Goal: Task Accomplishment & Management: Use online tool/utility

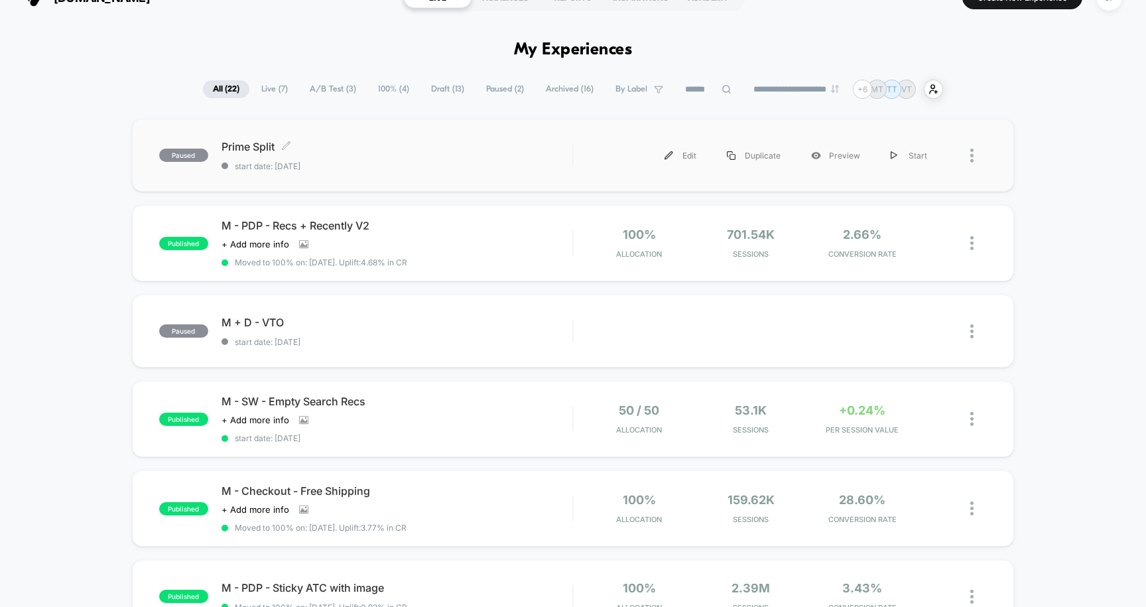
scroll to position [35, 0]
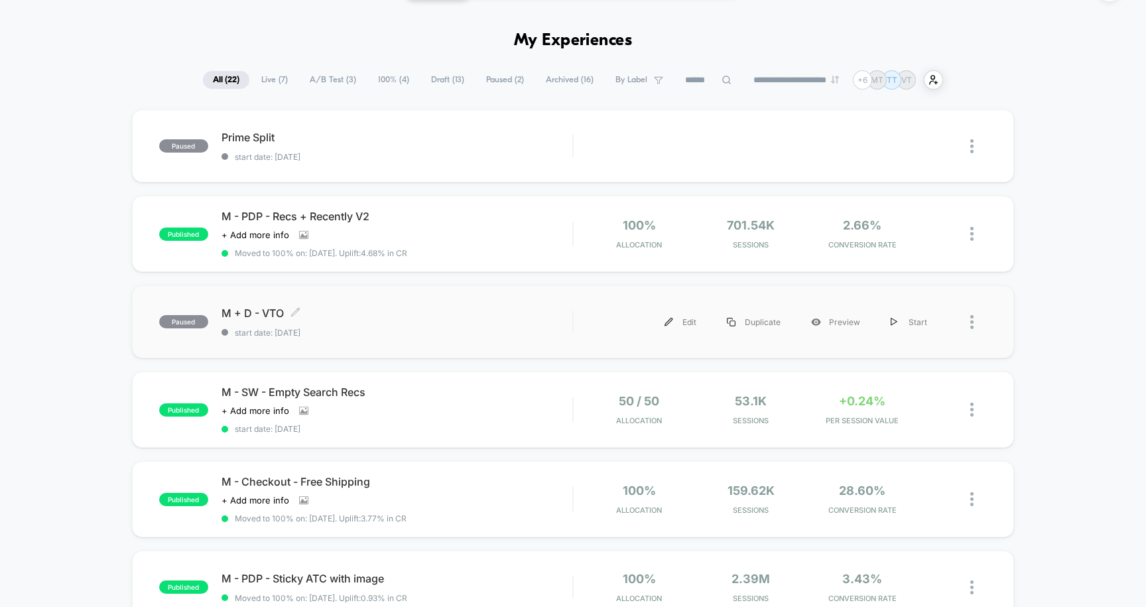
click at [433, 324] on div "M + D - VTO Click to edit experience details Click to edit experience details s…" at bounding box center [398, 321] width 352 height 31
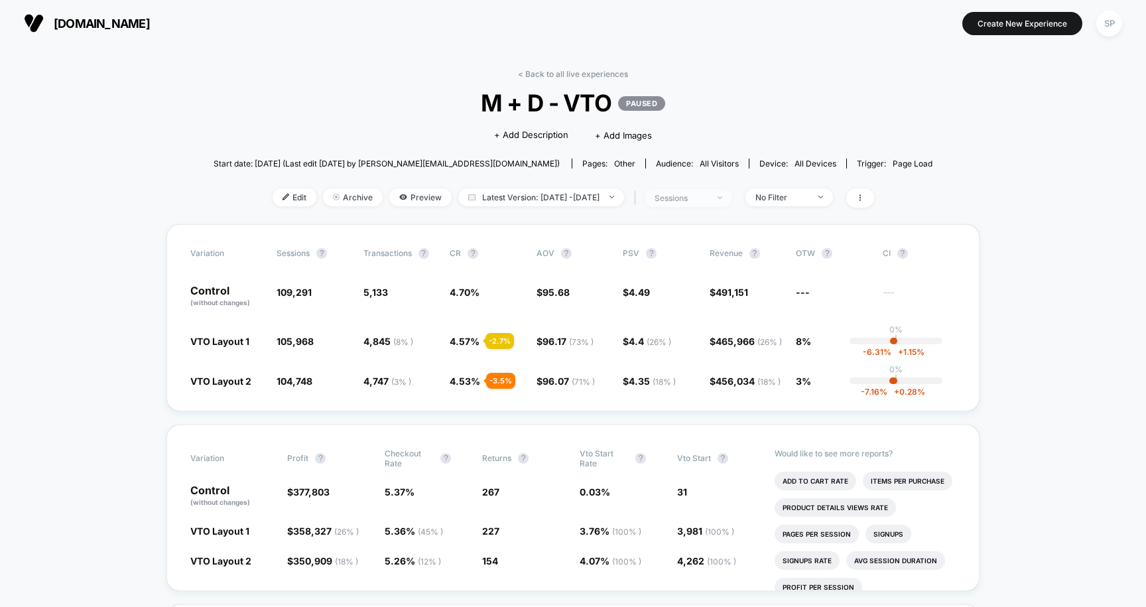
click at [725, 203] on span "sessions" at bounding box center [689, 198] width 88 height 18
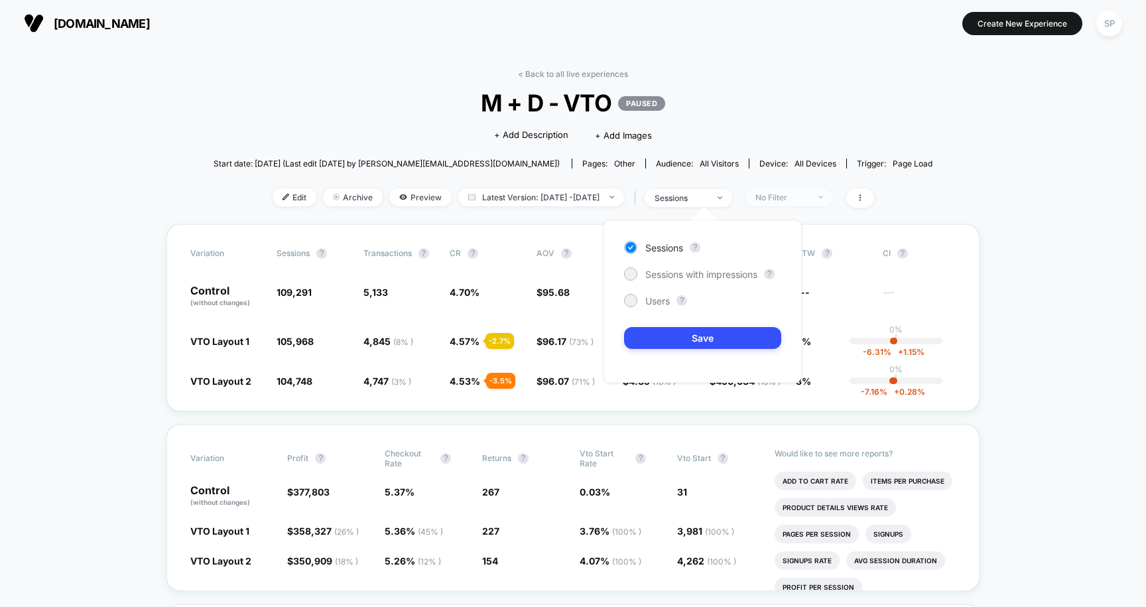
click at [782, 194] on div "No Filter" at bounding box center [782, 197] width 53 height 10
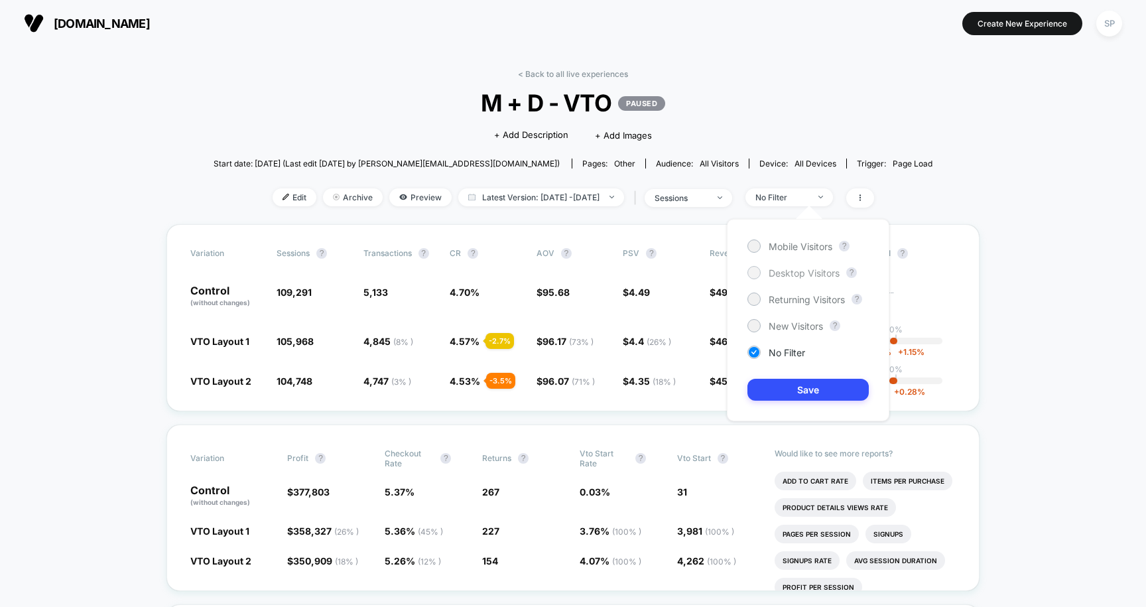
click at [768, 269] on div "Desktop Visitors" at bounding box center [794, 272] width 92 height 13
click at [809, 385] on button "Save" at bounding box center [808, 390] width 121 height 22
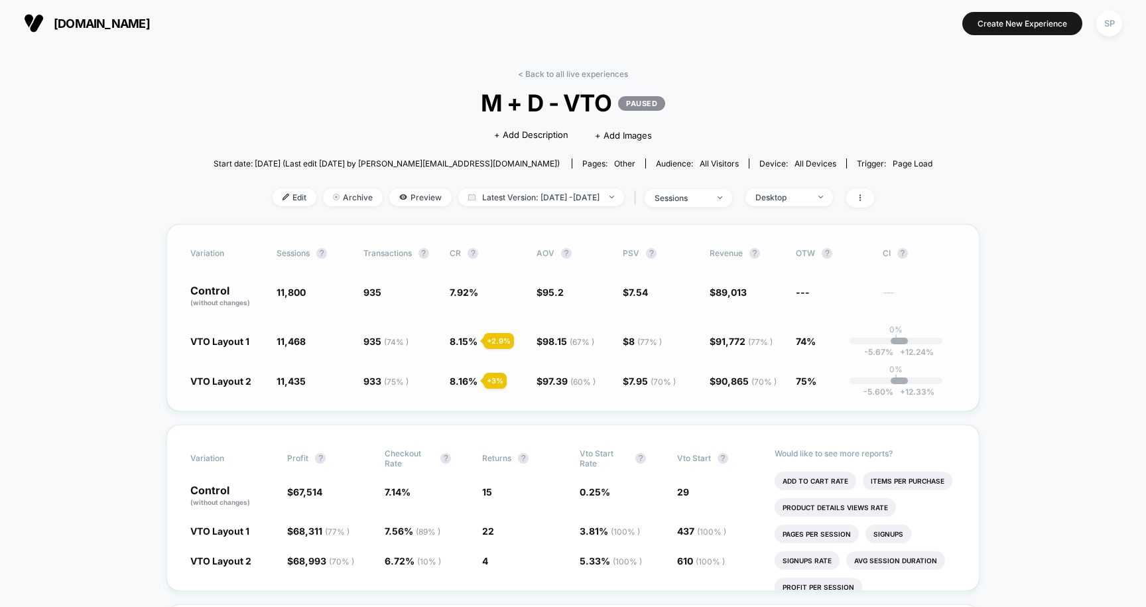
drag, startPoint x: 181, startPoint y: 338, endPoint x: 502, endPoint y: 373, distance: 323.0
click at [506, 373] on div "Variation Sessions ? Transactions ? CR ? AOV ? PSV ? Revenue ? OTW ? CI ? Contr…" at bounding box center [574, 317] width 814 height 187
drag, startPoint x: 521, startPoint y: 373, endPoint x: 479, endPoint y: 372, distance: 42.5
click at [479, 372] on div "Variation Sessions ? Transactions ? CR ? AOV ? PSV ? Revenue ? OTW ? CI ? Contr…" at bounding box center [574, 317] width 814 height 187
click at [833, 197] on span "Desktop" at bounding box center [790, 197] width 88 height 18
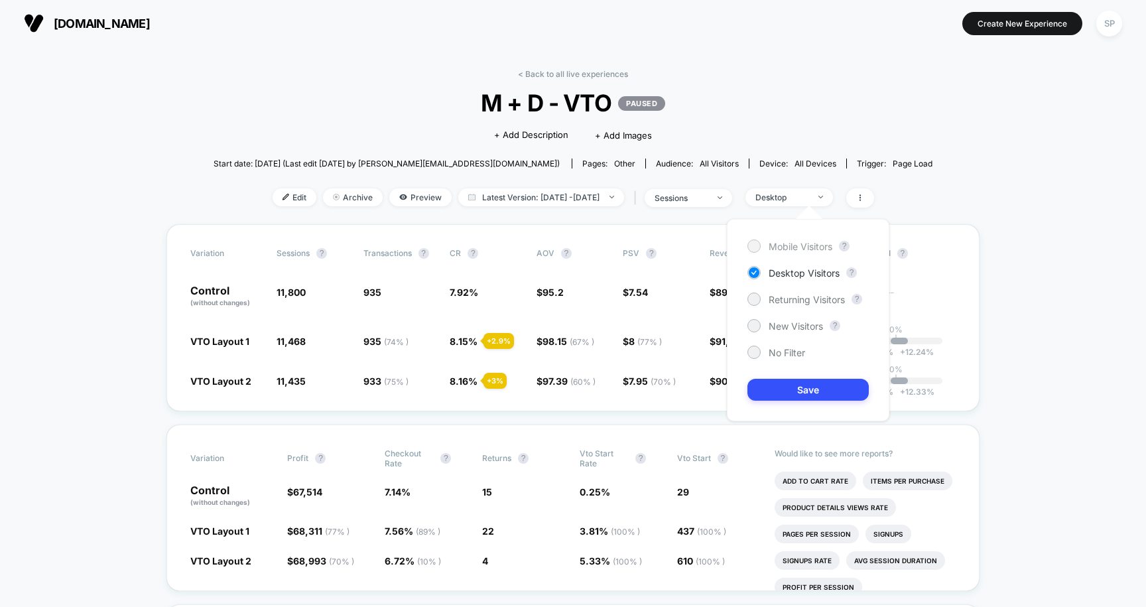
click at [809, 249] on span "Mobile Visitors" at bounding box center [801, 246] width 64 height 11
click at [797, 400] on button "Save" at bounding box center [808, 390] width 121 height 22
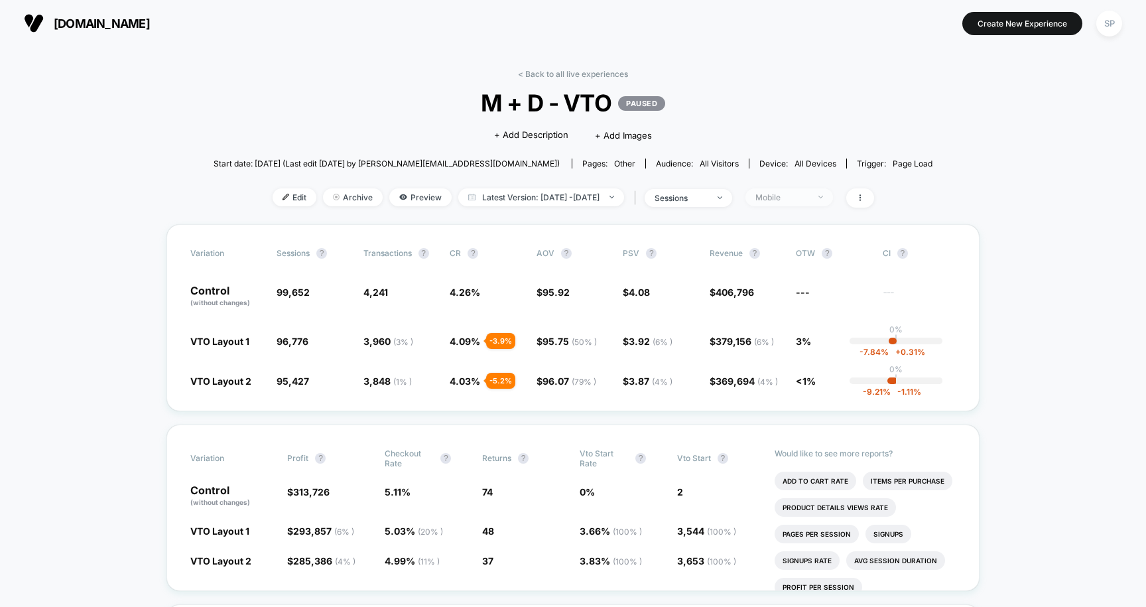
click at [793, 196] on div "Mobile" at bounding box center [782, 197] width 53 height 10
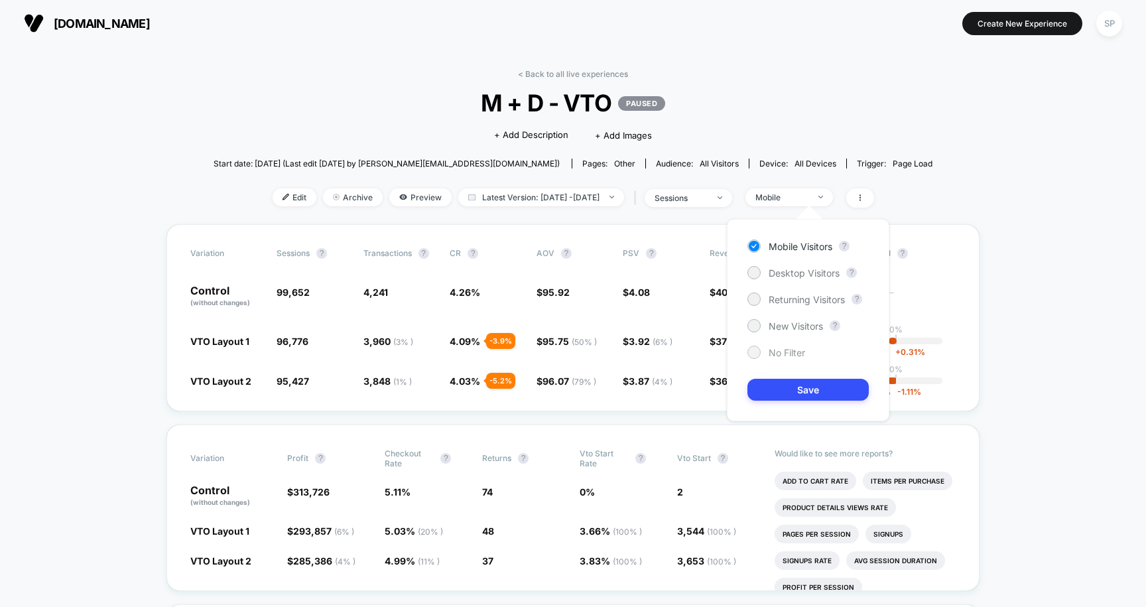
click at [779, 352] on span "No Filter" at bounding box center [787, 352] width 36 height 11
click at [785, 388] on button "Save" at bounding box center [808, 390] width 121 height 22
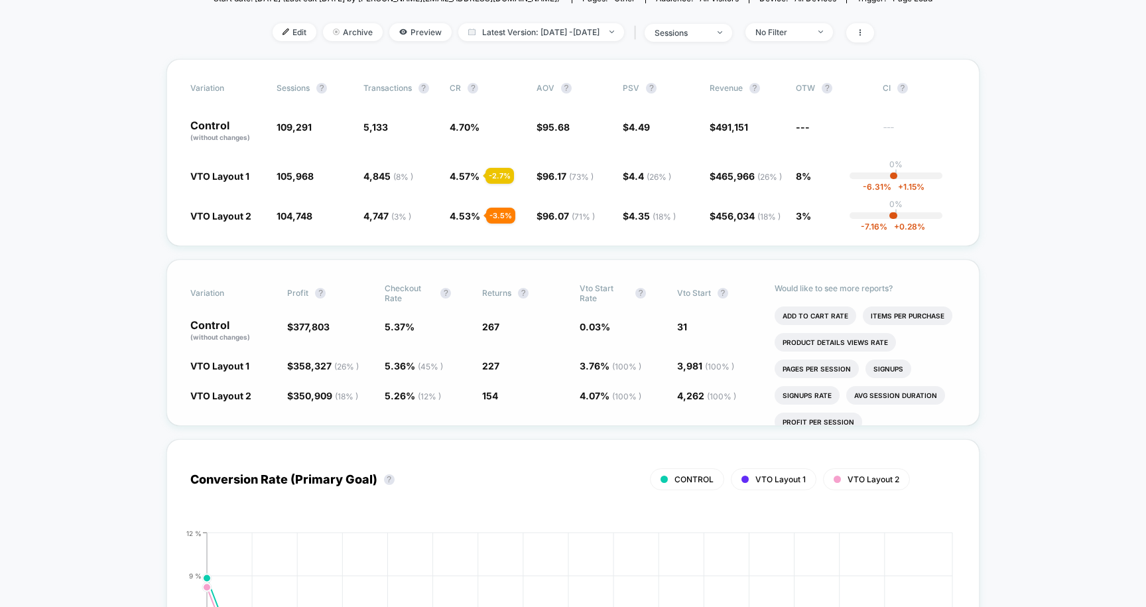
scroll to position [151, 0]
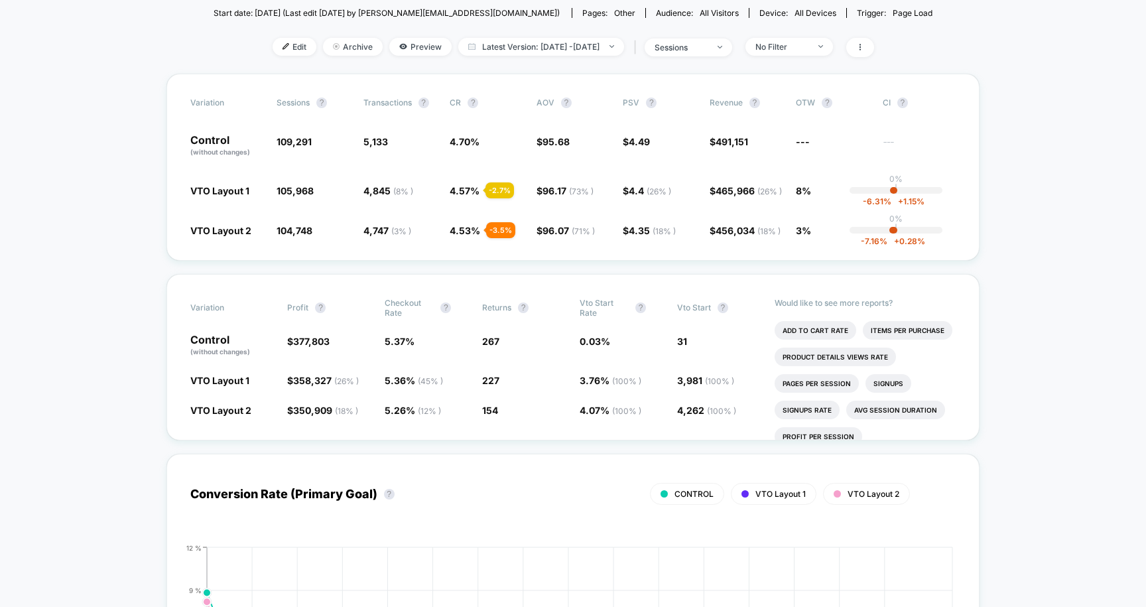
click at [272, 56] on div "Edit Archive Preview Latest Version: [DATE] - [DATE] | sessions No Filter" at bounding box center [573, 47] width 719 height 19
click at [273, 51] on span "Edit" at bounding box center [295, 47] width 44 height 18
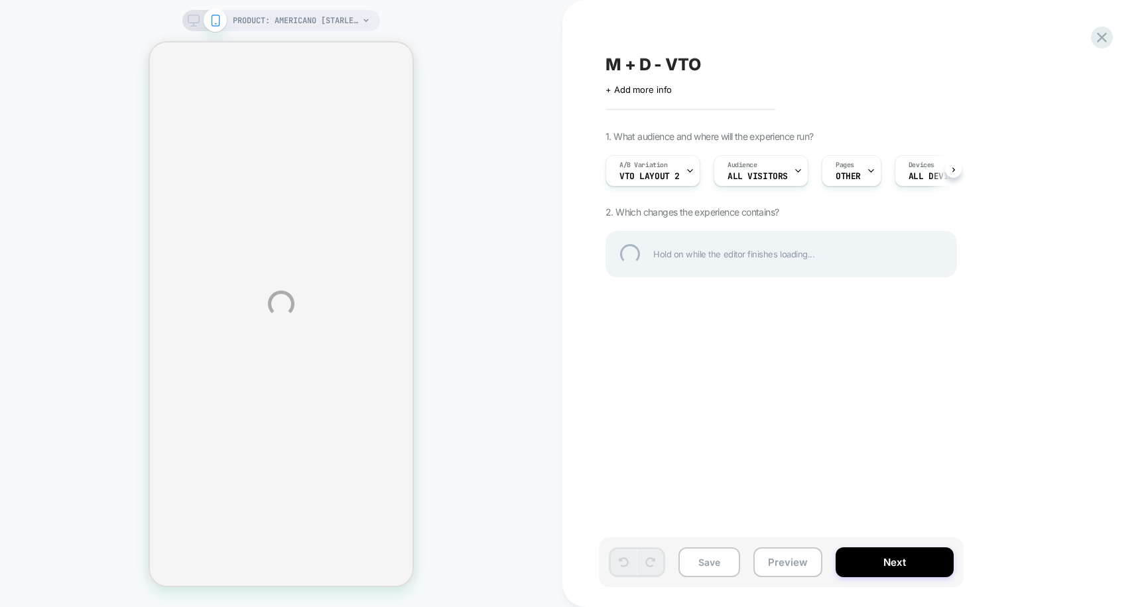
click at [772, 458] on div "PRODUCT: Americano [starlet] PRODUCT: Americano [starlet] M + D - VTO Click to …" at bounding box center [573, 303] width 1146 height 607
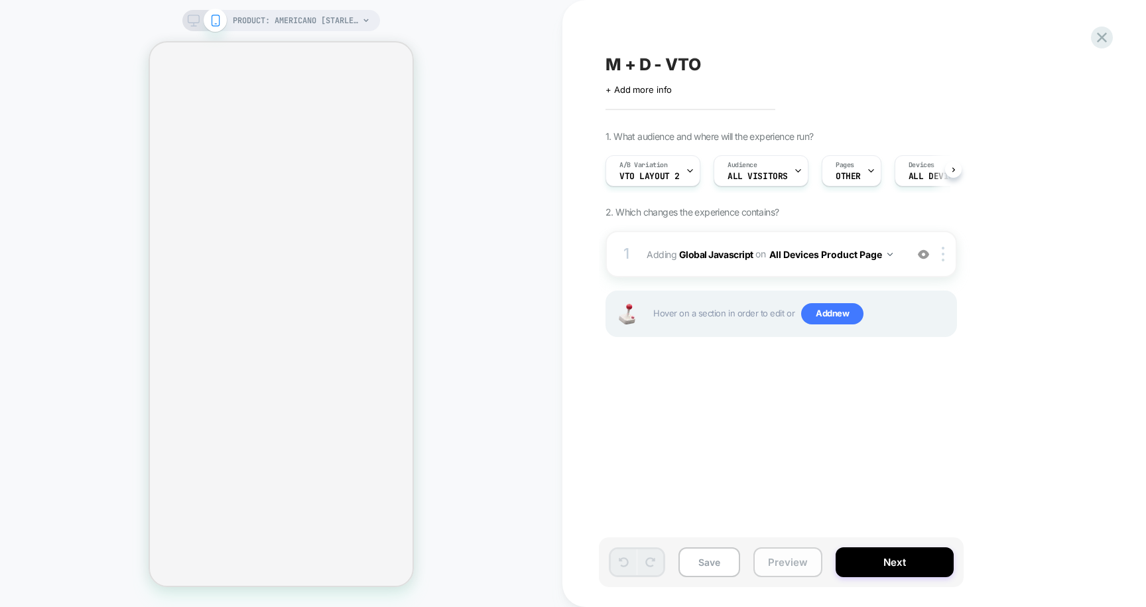
scroll to position [0, 1]
click at [777, 557] on button "Preview" at bounding box center [788, 562] width 69 height 30
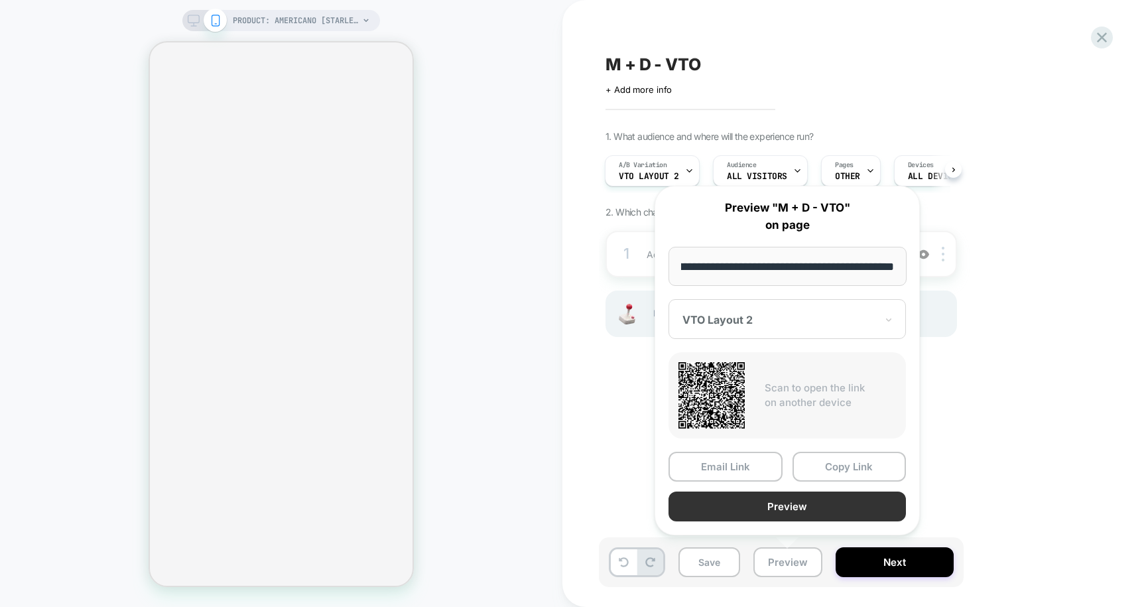
scroll to position [0, 1]
click at [772, 509] on button "Preview" at bounding box center [787, 507] width 237 height 30
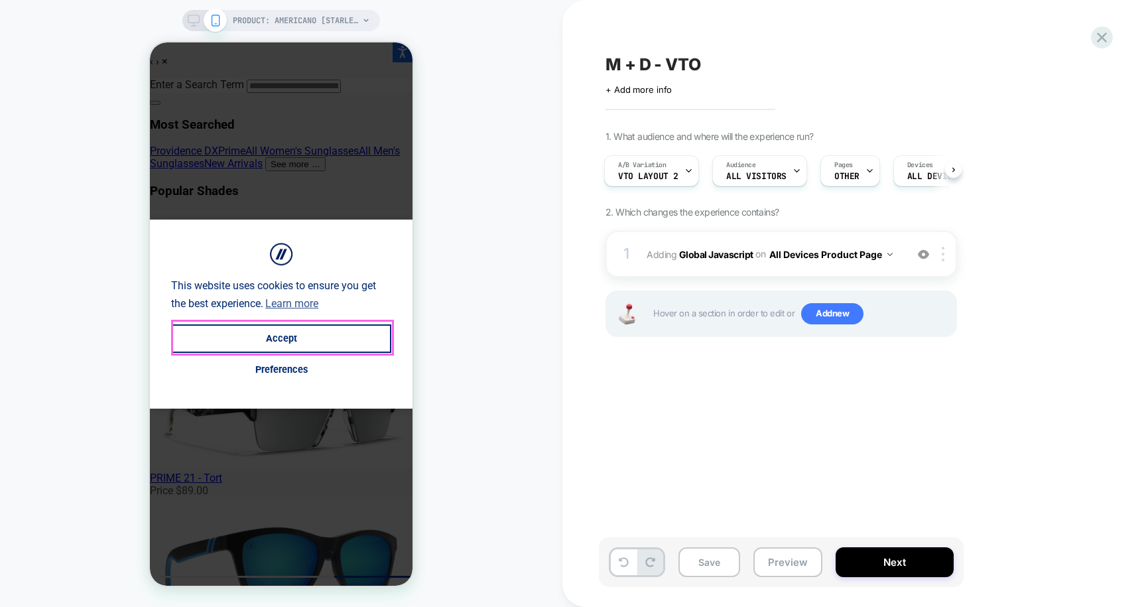
click at [299, 334] on button "Accept" at bounding box center [281, 338] width 220 height 29
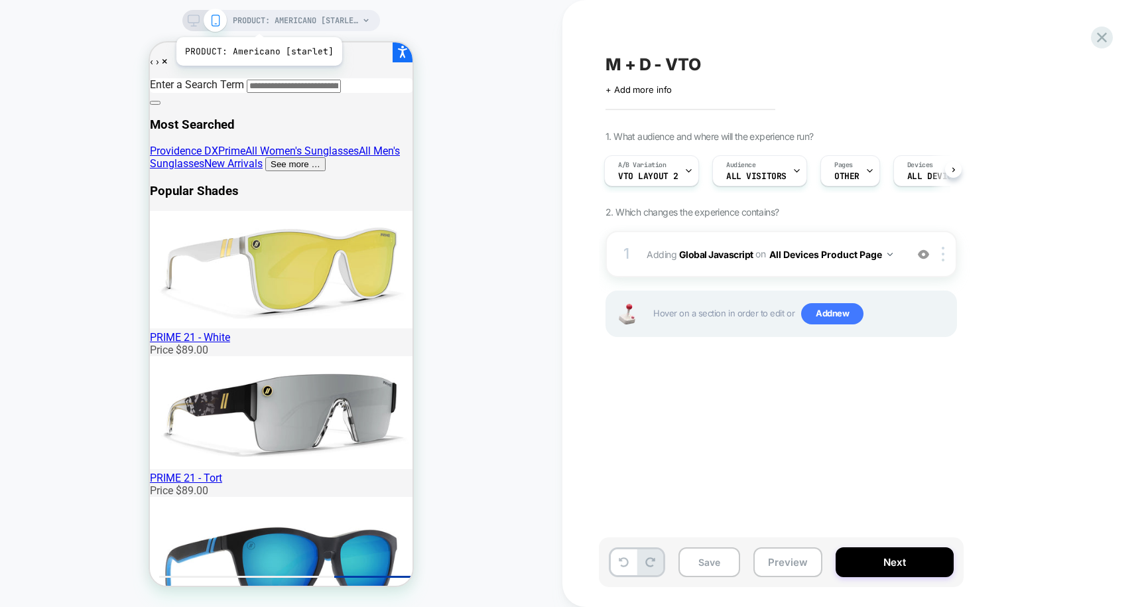
click at [271, 28] on span "PRODUCT: Americano [starlet]" at bounding box center [296, 20] width 126 height 21
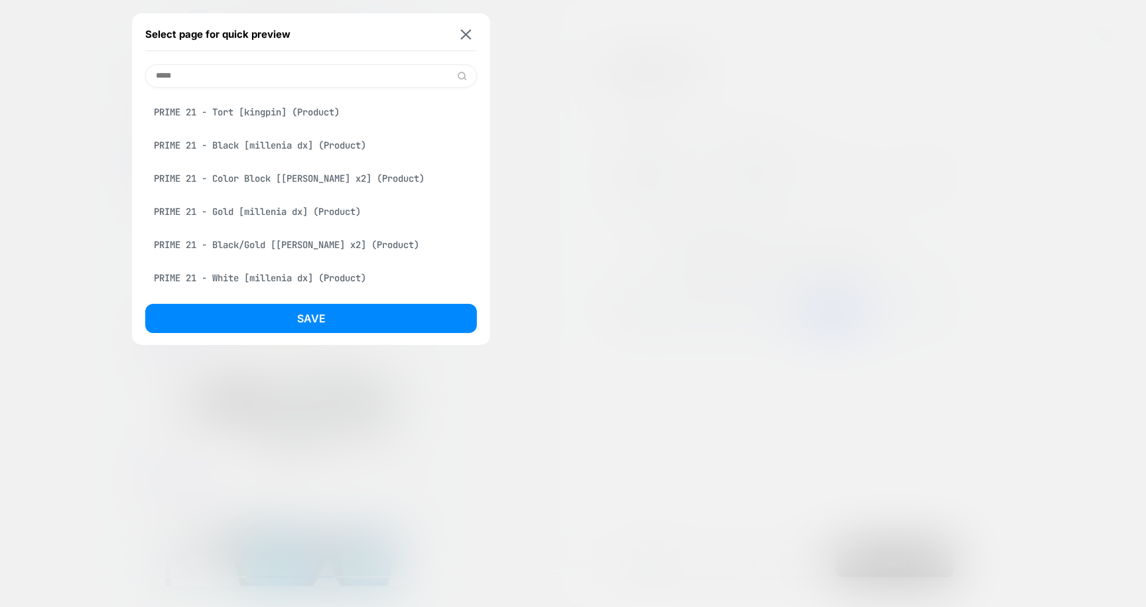
scroll to position [98, 0]
type input "*****"
click at [263, 215] on div "PRIME 21 - Gold [millenia dx] (Product)" at bounding box center [311, 211] width 332 height 25
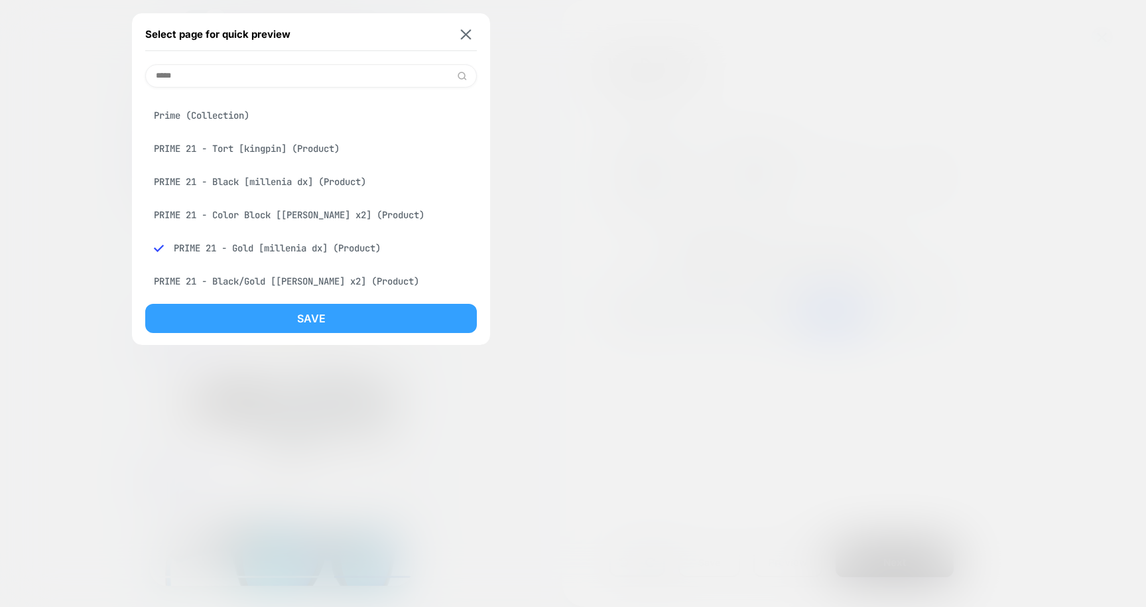
click at [393, 315] on button "Save" at bounding box center [311, 318] width 332 height 29
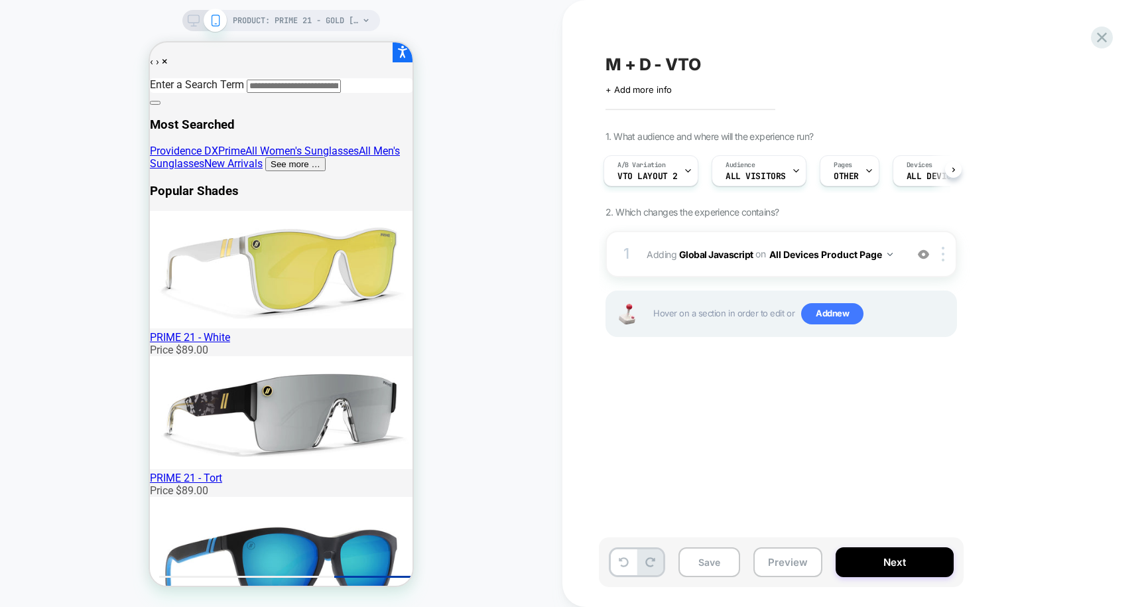
scroll to position [0, 3]
click at [324, 12] on span "PRODUCT: PRIME 21 - Gold [millenia dx]" at bounding box center [296, 20] width 126 height 21
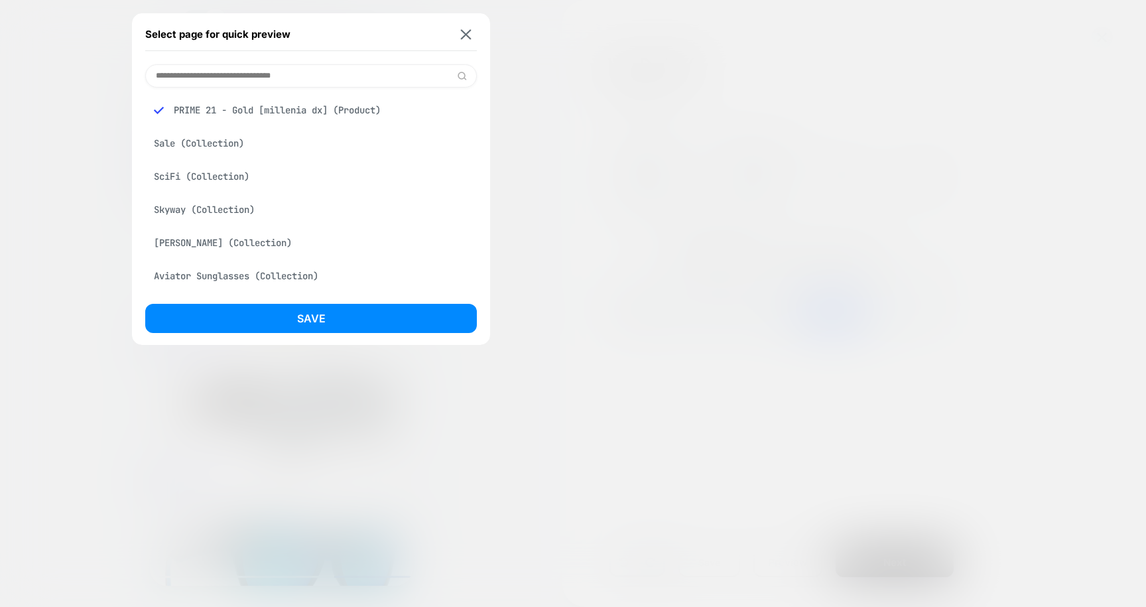
click at [297, 78] on input at bounding box center [311, 75] width 332 height 23
paste input "**********"
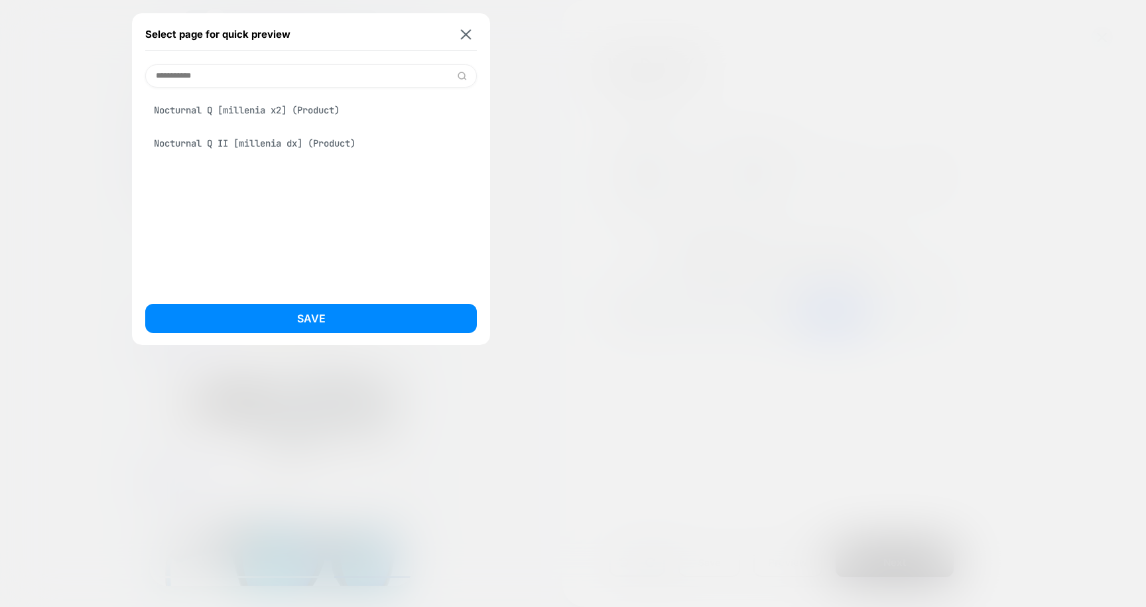
type input "**********"
click at [293, 143] on div "Nocturnal Q II [millenia dx] (Product)" at bounding box center [311, 143] width 332 height 25
click at [293, 145] on div "Nocturnal Q II [millenia dx] (Product)" at bounding box center [311, 143] width 332 height 25
click at [208, 113] on div "Nocturnal Q [millenia x2] (Product)" at bounding box center [311, 110] width 332 height 25
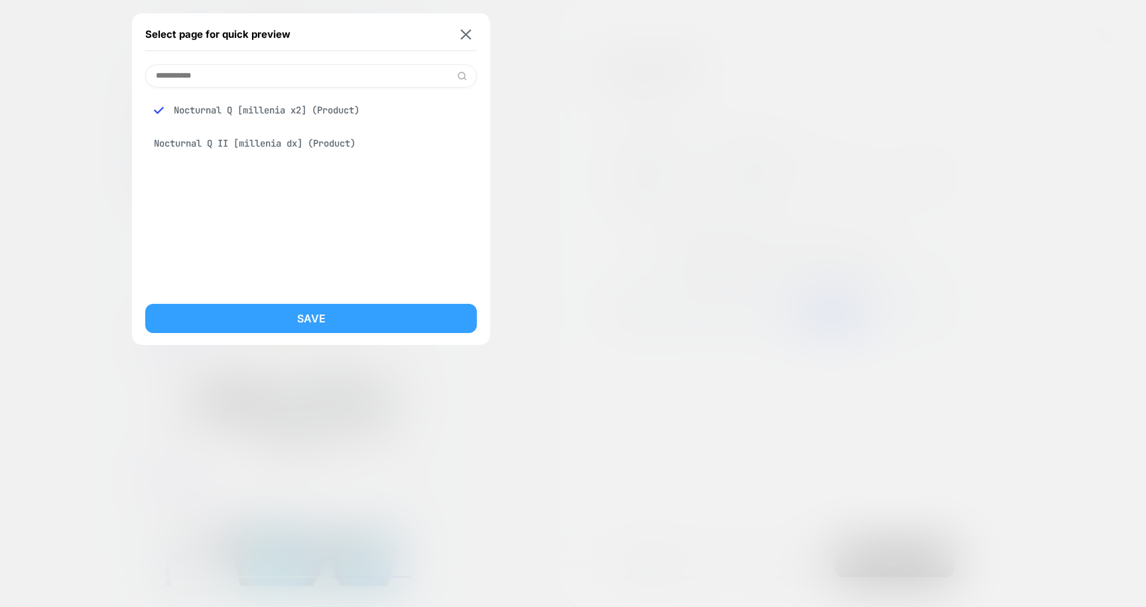
click at [282, 312] on button "Save" at bounding box center [311, 318] width 332 height 29
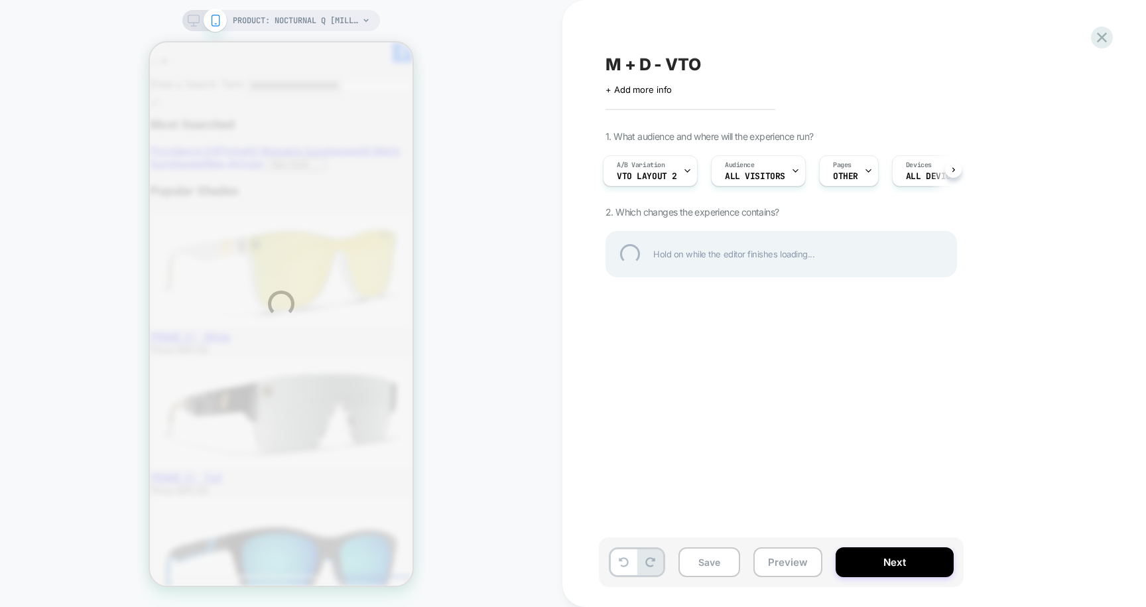
click at [778, 560] on div "PRODUCT: Nocturnal Q [millenia x2] PRODUCT: Nocturnal Q [millenia x2] M + D - V…" at bounding box center [573, 303] width 1146 height 607
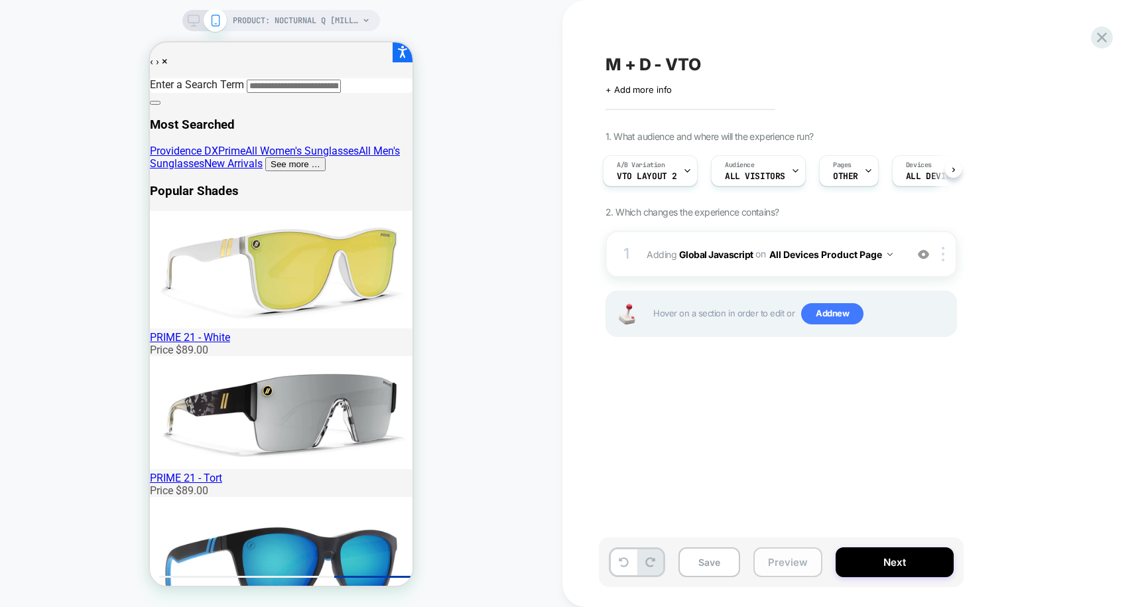
scroll to position [0, 3]
click at [781, 572] on button "Preview" at bounding box center [788, 562] width 69 height 30
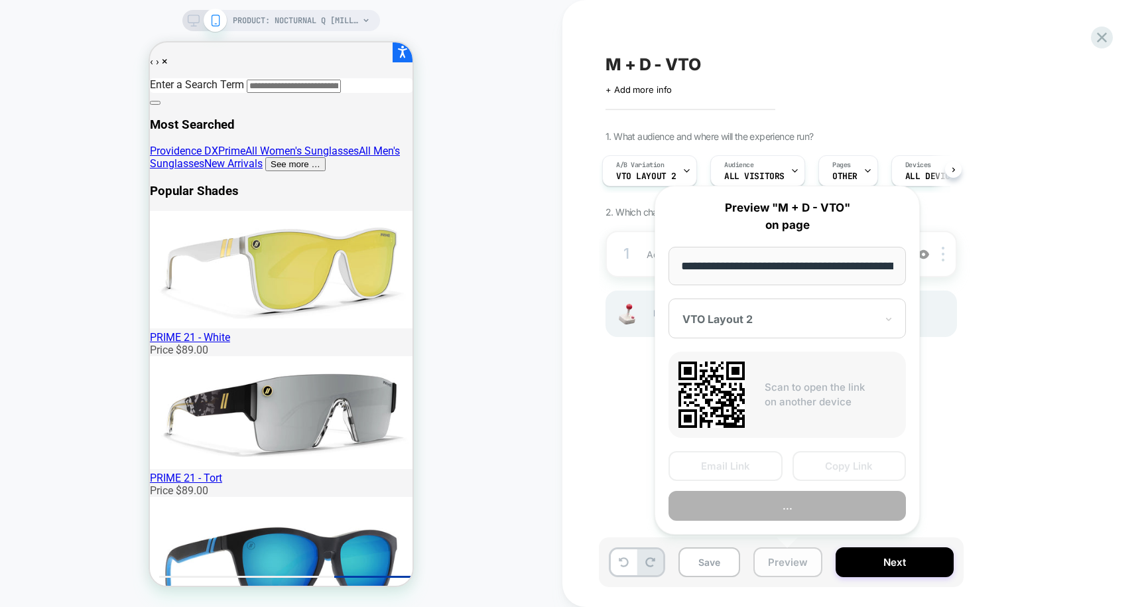
scroll to position [0, 262]
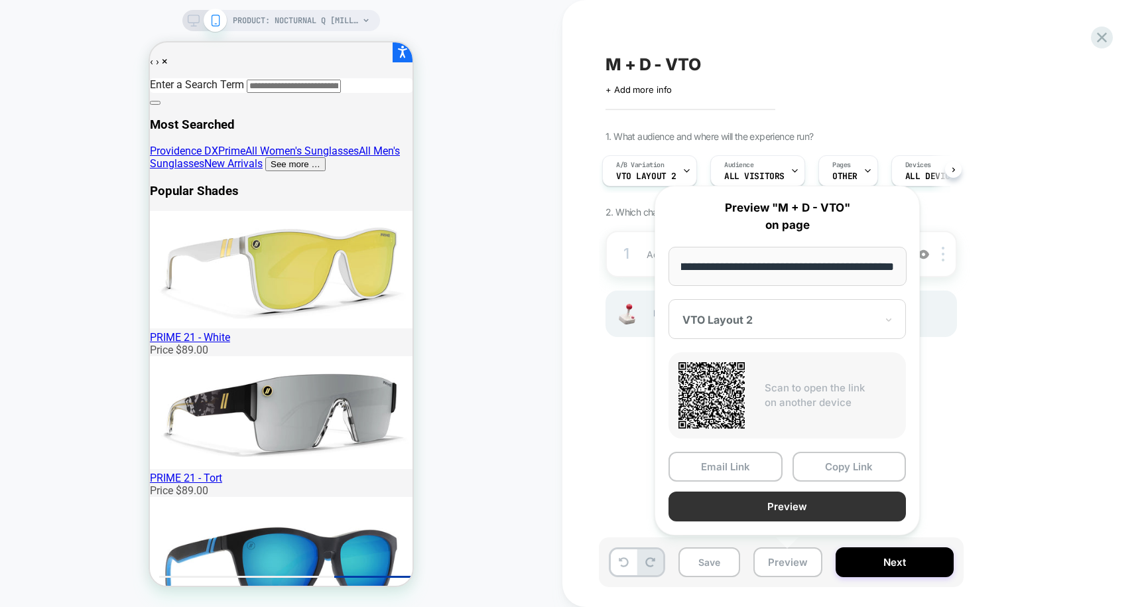
click at [774, 509] on button "Preview" at bounding box center [787, 507] width 237 height 30
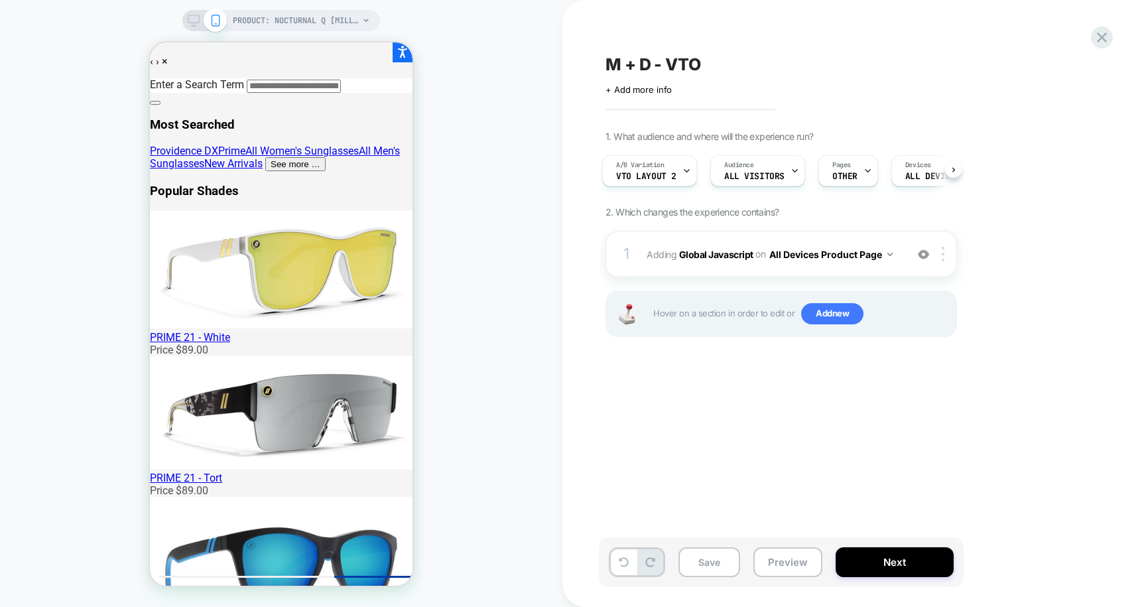
click at [327, 11] on span "PRODUCT: Nocturnal Q [millenia x2]" at bounding box center [296, 20] width 126 height 21
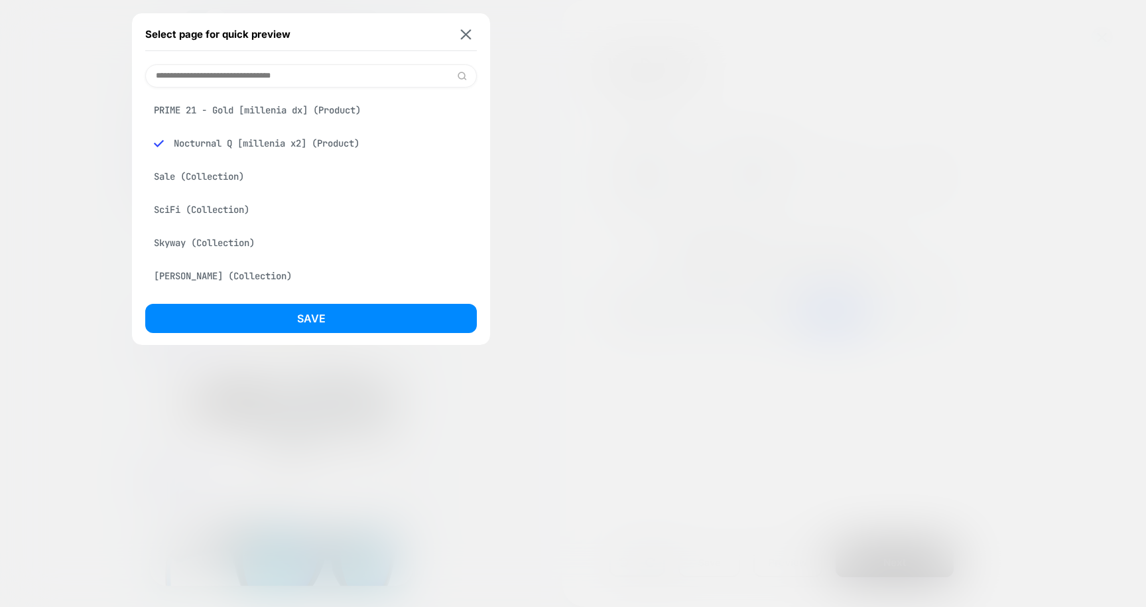
scroll to position [0, 0]
paste input "**********"
type input "**********"
click at [281, 140] on div "Nocturnal Q II [millenia dx] (Product)" at bounding box center [311, 143] width 332 height 25
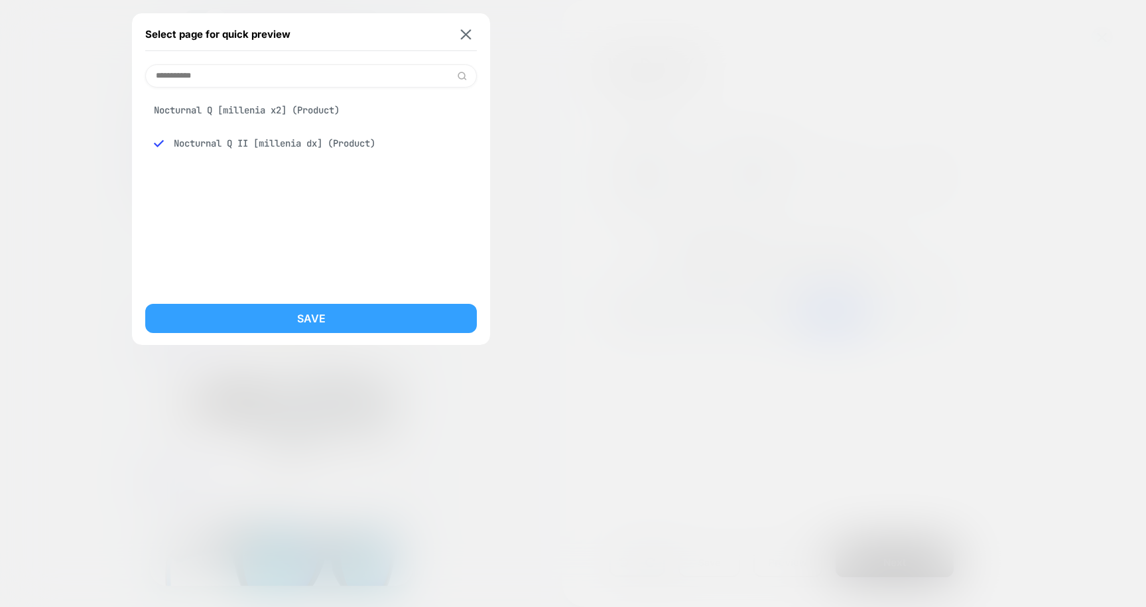
click at [274, 311] on button "Save" at bounding box center [311, 318] width 332 height 29
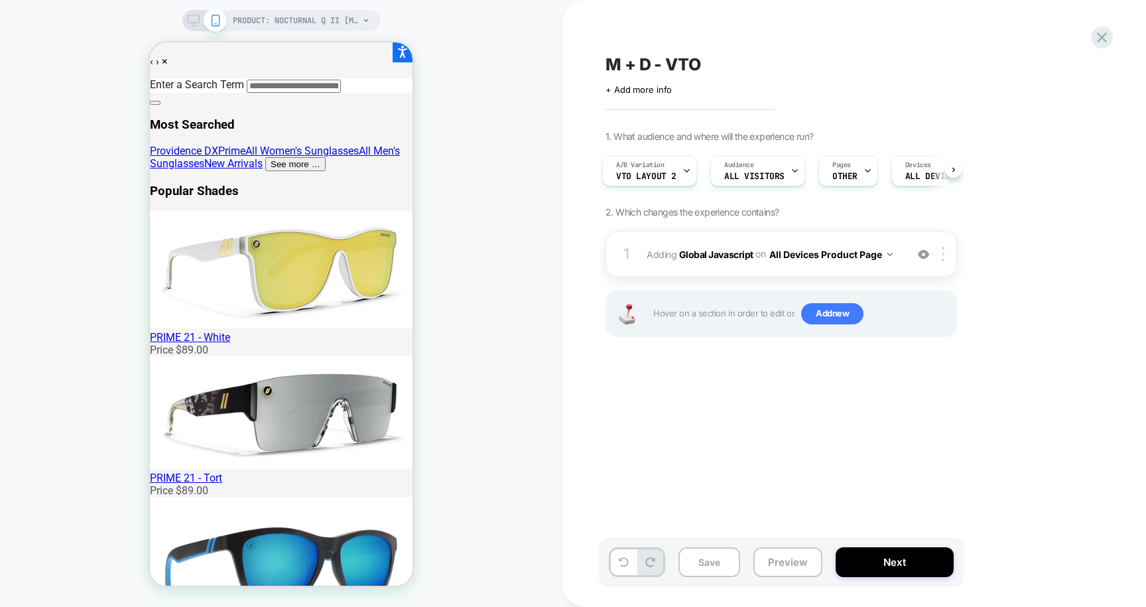
scroll to position [0, 4]
click at [299, 18] on span "PRODUCT: Nocturnal Q II [millenia dx]" at bounding box center [296, 20] width 126 height 21
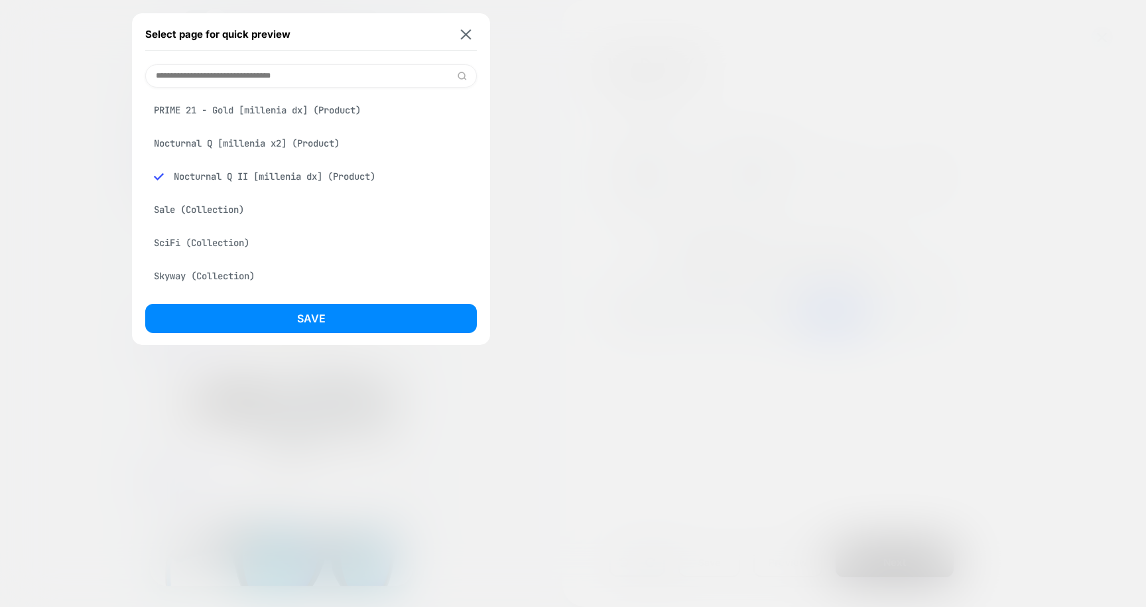
click at [326, 75] on input at bounding box center [311, 75] width 332 height 23
paste input "**********"
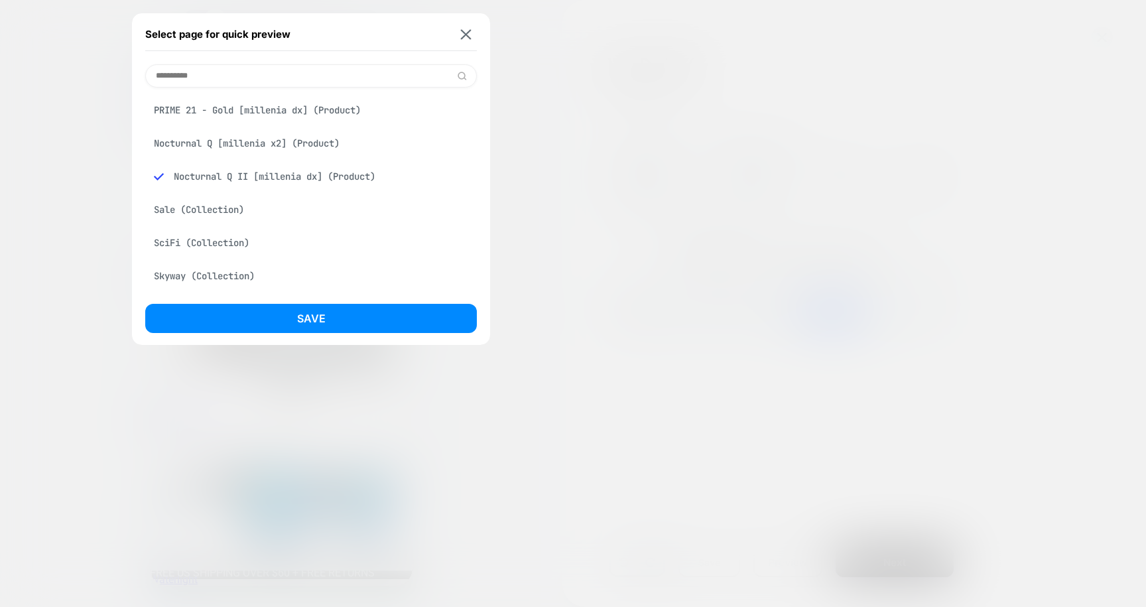
scroll to position [0, 0]
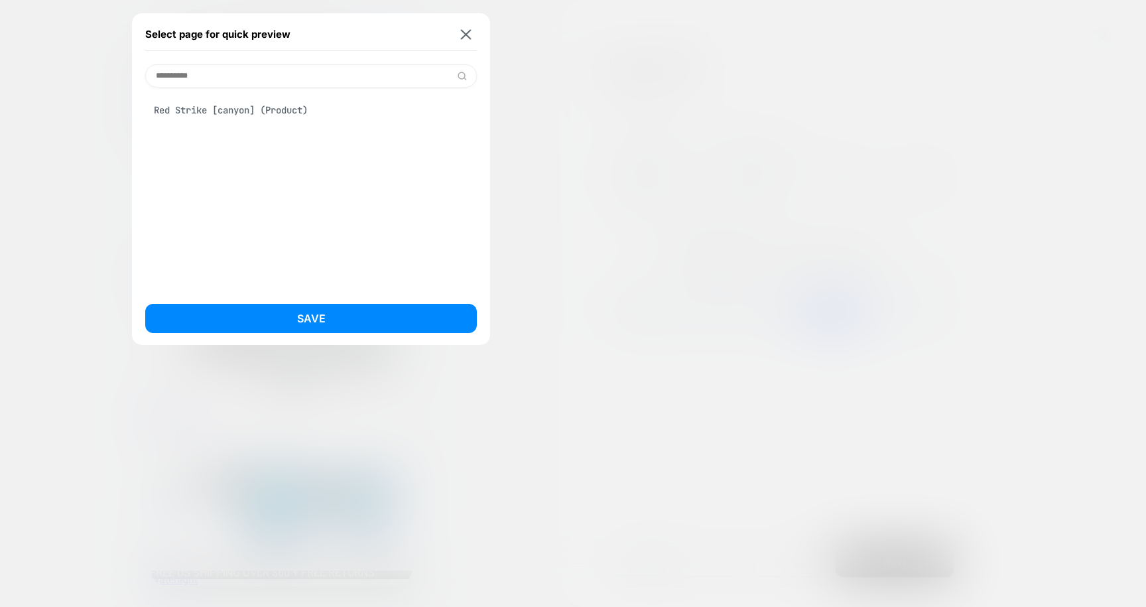
type input "**********"
click at [297, 108] on div "Red Strike [canyon] (Product)" at bounding box center [311, 110] width 332 height 25
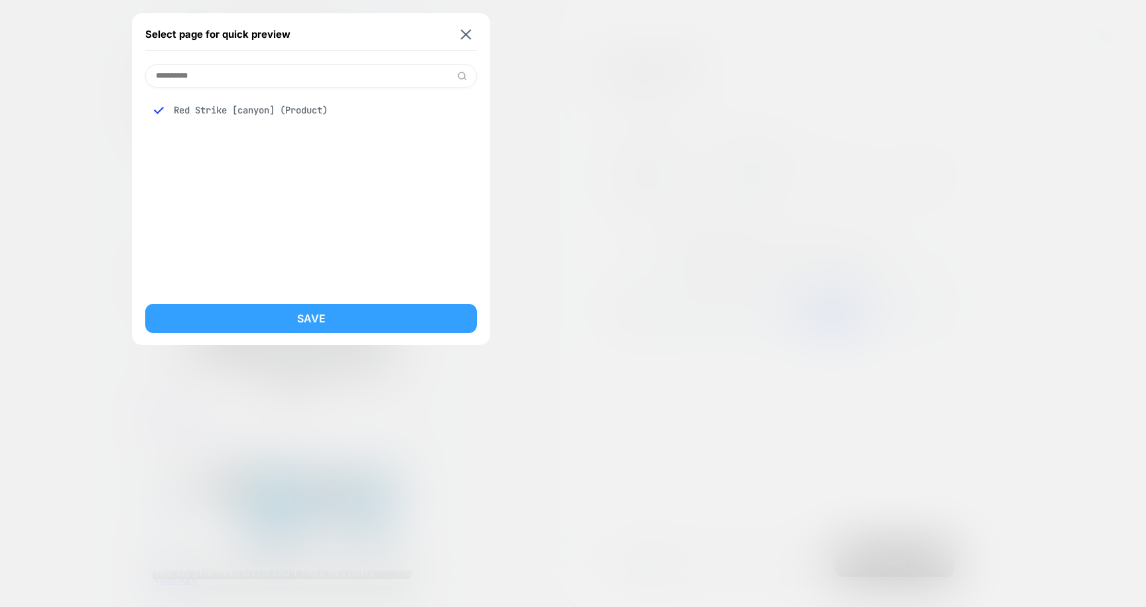
click at [279, 321] on button "Save" at bounding box center [311, 318] width 332 height 29
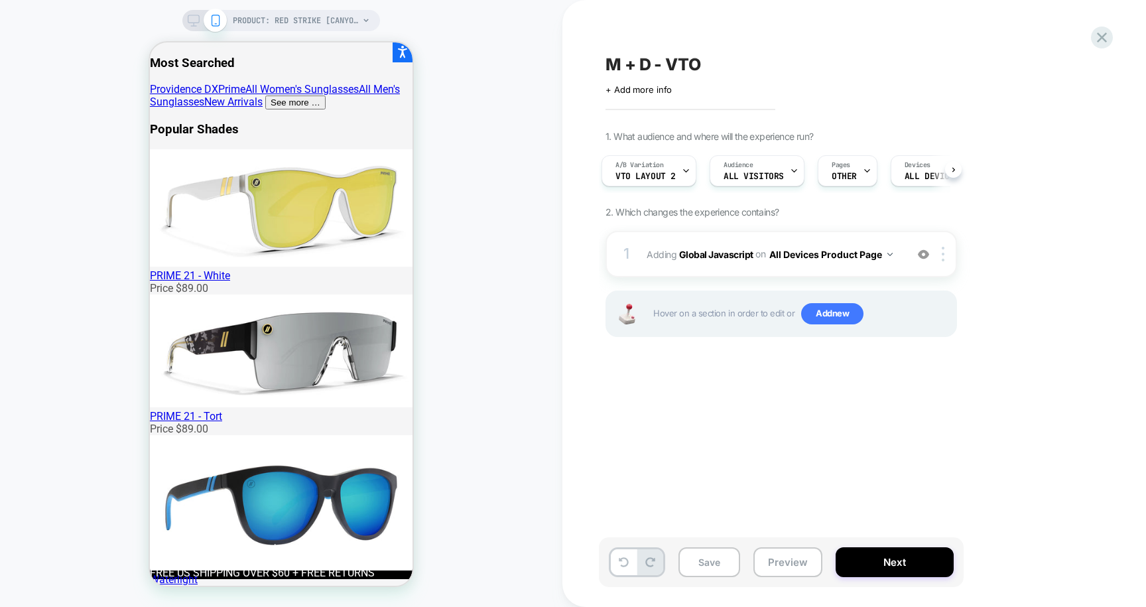
scroll to position [0, 5]
click at [678, 165] on div "A/B Variation VTO Layout 2" at bounding box center [645, 171] width 87 height 30
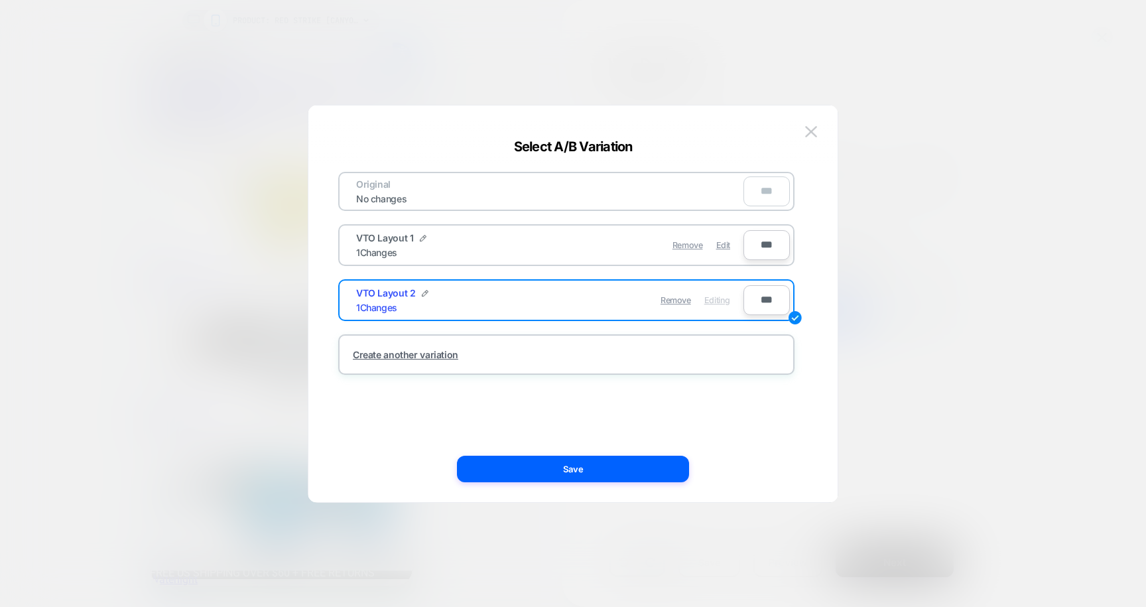
click at [477, 257] on div "VTO Layout 1 1 Changes" at bounding box center [453, 245] width 194 height 26
click at [472, 243] on div "VTO Layout 1 1 Changes" at bounding box center [453, 245] width 194 height 26
click at [378, 236] on span "VTO Layout 1" at bounding box center [384, 237] width 57 height 11
click at [375, 247] on div "1 Changes" at bounding box center [376, 252] width 41 height 11
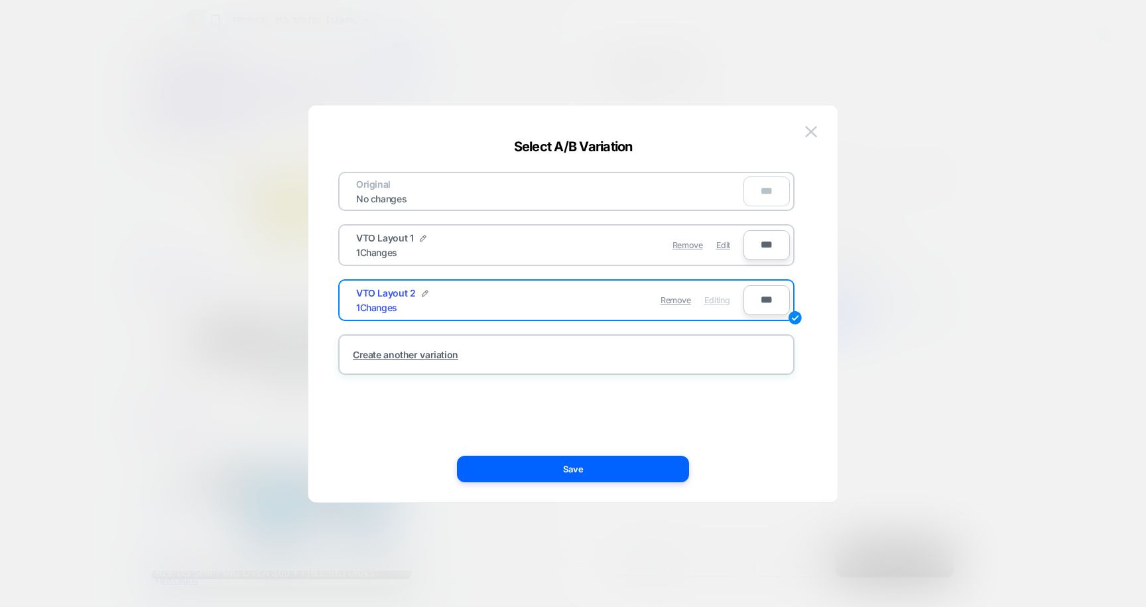
click at [375, 247] on div "1 Changes" at bounding box center [376, 252] width 41 height 11
click at [381, 258] on div "VTO Layout 1 1 Changes Remove Edit" at bounding box center [543, 245] width 401 height 33
click at [778, 262] on div "VTO Layout 1 1 Changes Remove Edit ***" at bounding box center [566, 245] width 456 height 42
click at [815, 129] on img at bounding box center [811, 131] width 12 height 11
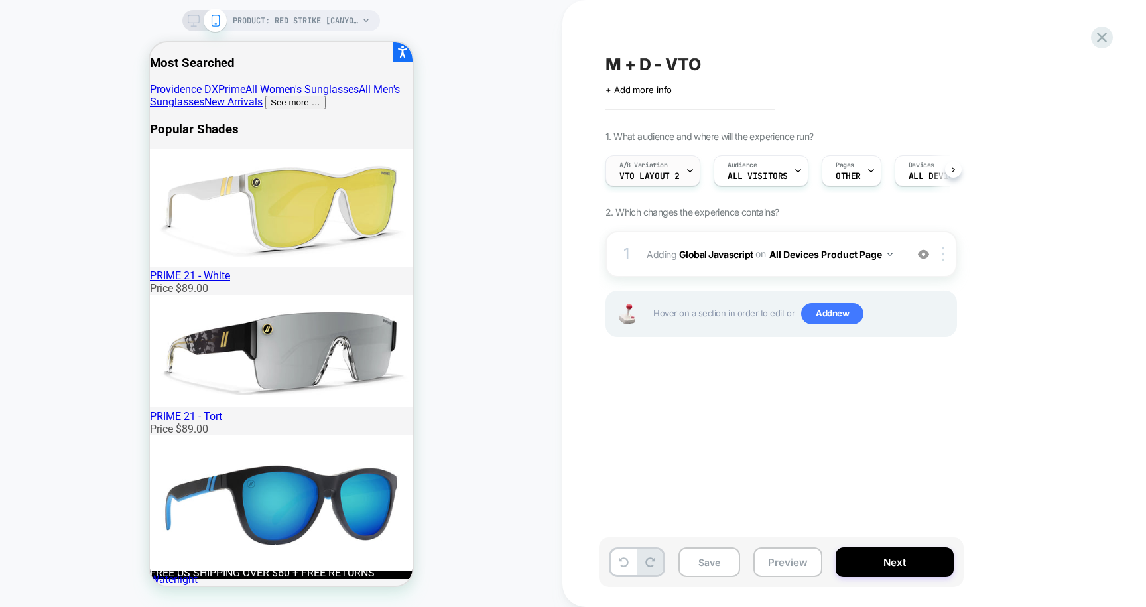
click at [677, 179] on span "VTO Layout 2" at bounding box center [650, 176] width 60 height 9
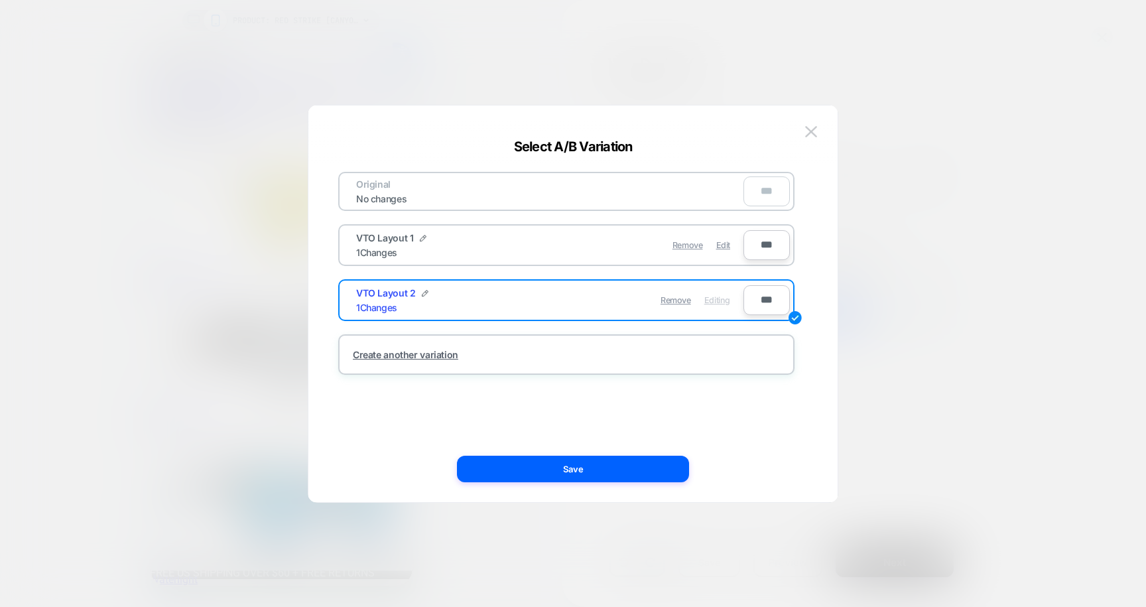
click at [352, 239] on div "VTO Layout 1 1 Changes Remove Edit" at bounding box center [543, 245] width 401 height 33
click at [537, 466] on button "Save" at bounding box center [573, 469] width 232 height 27
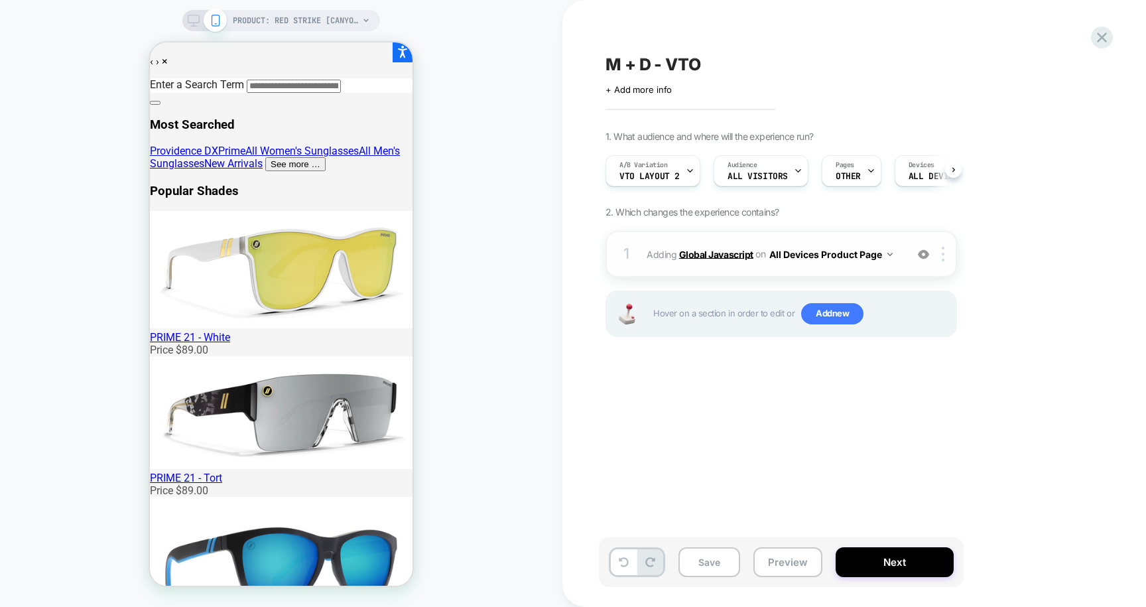
click at [713, 257] on b "Global Javascript" at bounding box center [716, 253] width 74 height 11
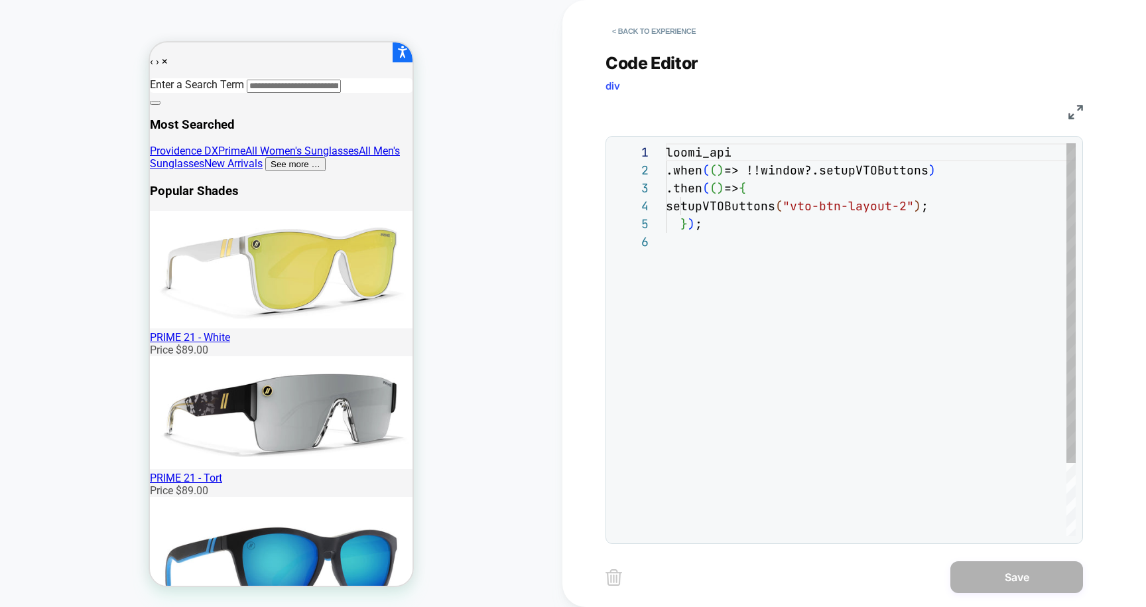
scroll to position [90, 0]
click at [759, 274] on div "loomi_api .when ( ( ) => !!window?.setupVTOButtons ) .then ( ( ) => { setupVTOB…" at bounding box center [871, 384] width 410 height 482
click at [762, 257] on div "loomi_api .when ( ( ) => !!window?.setupVTOButtons ) .then ( ( ) => { setupVTOB…" at bounding box center [871, 384] width 410 height 482
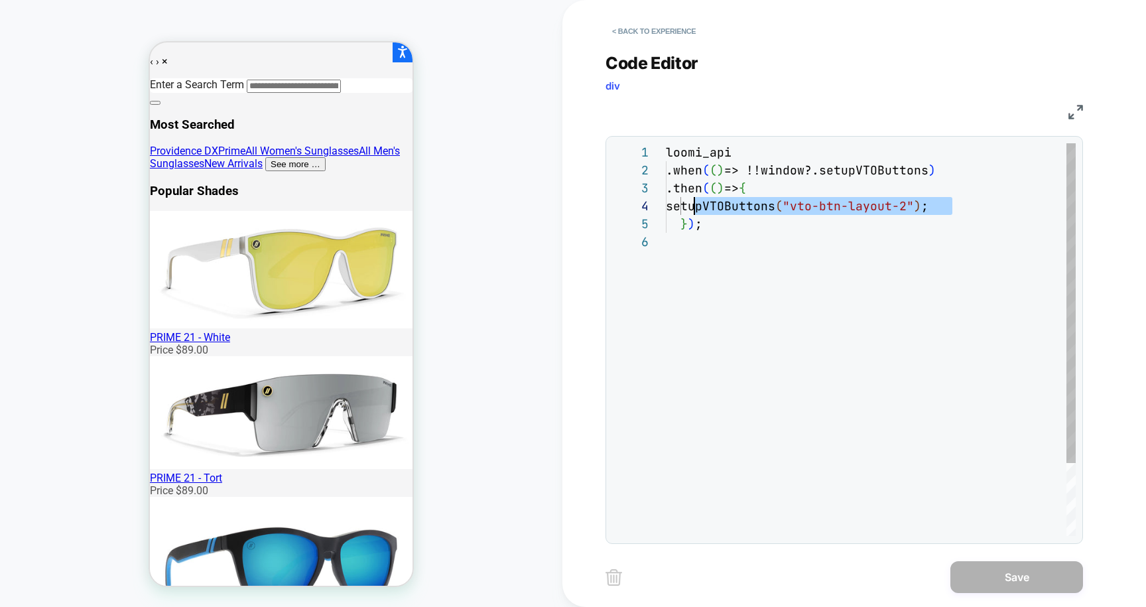
drag, startPoint x: 961, startPoint y: 206, endPoint x: 693, endPoint y: 205, distance: 268.7
click at [693, 205] on div "setupVTOButtons ( "vto-btn-layout-2" ) ;" at bounding box center [871, 206] width 410 height 18
click at [651, 33] on button "< Back to experience" at bounding box center [654, 31] width 97 height 21
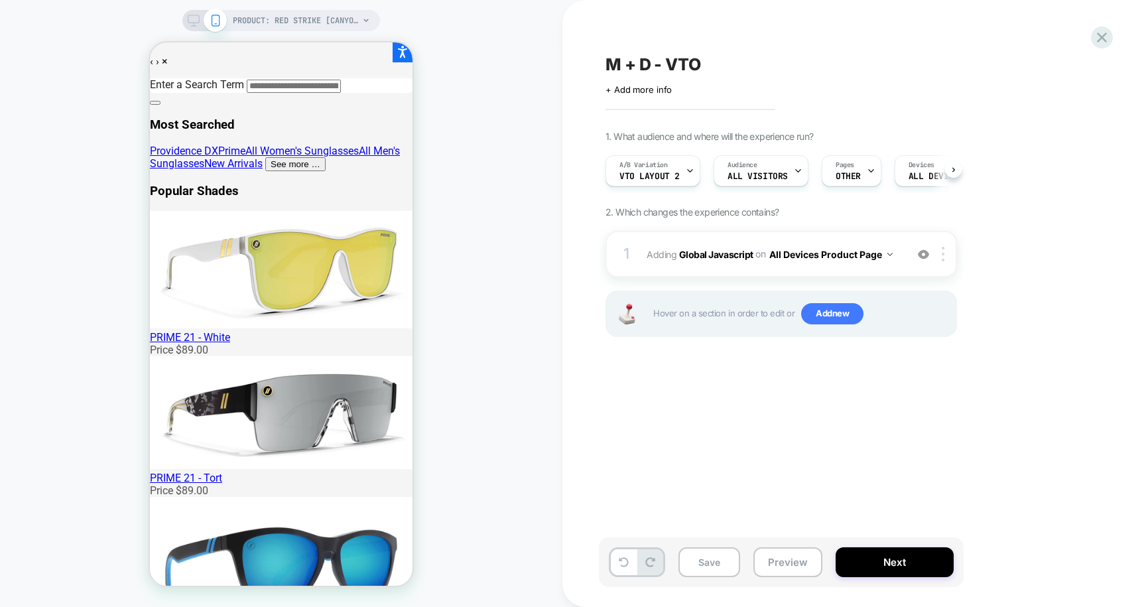
scroll to position [0, 1]
click at [1107, 41] on icon at bounding box center [1102, 38] width 18 height 18
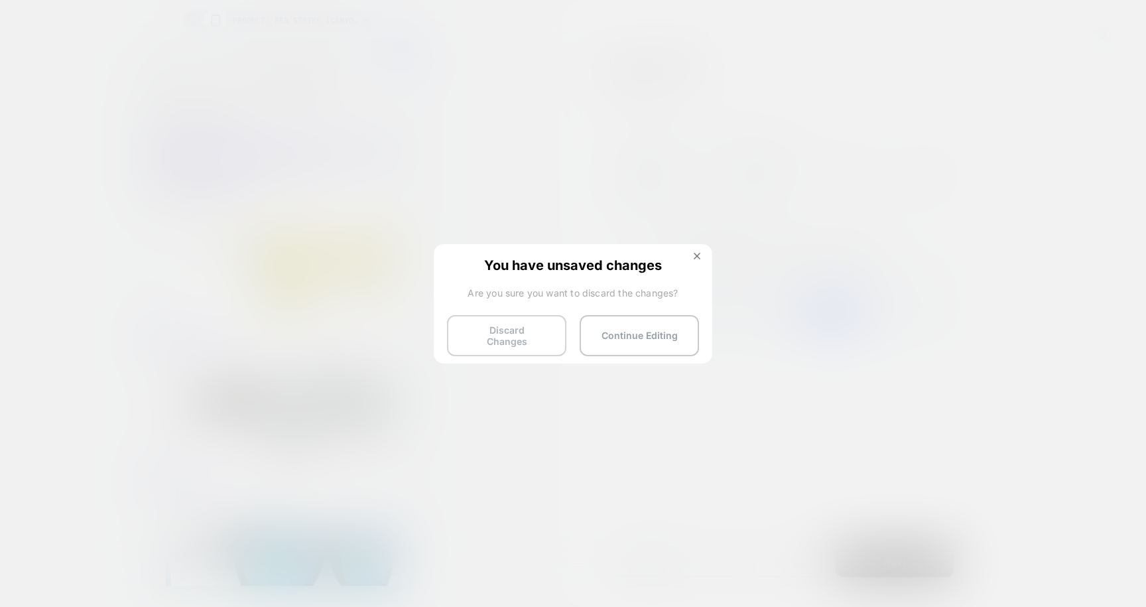
click at [544, 337] on button "Discard Changes" at bounding box center [506, 335] width 119 height 41
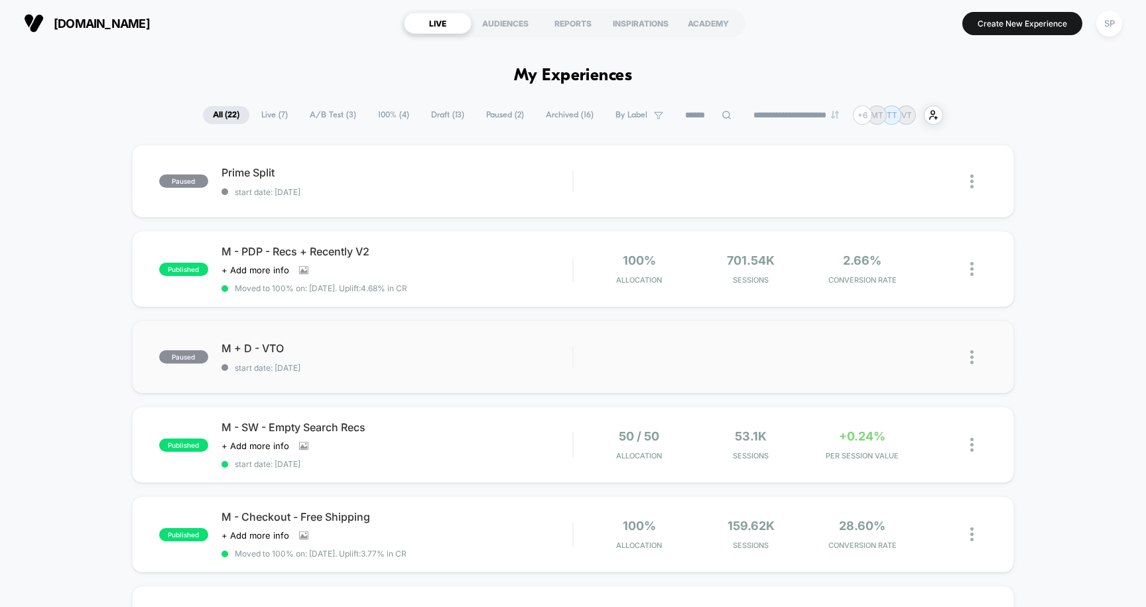
click at [391, 368] on span "start date: [DATE]" at bounding box center [398, 368] width 352 height 10
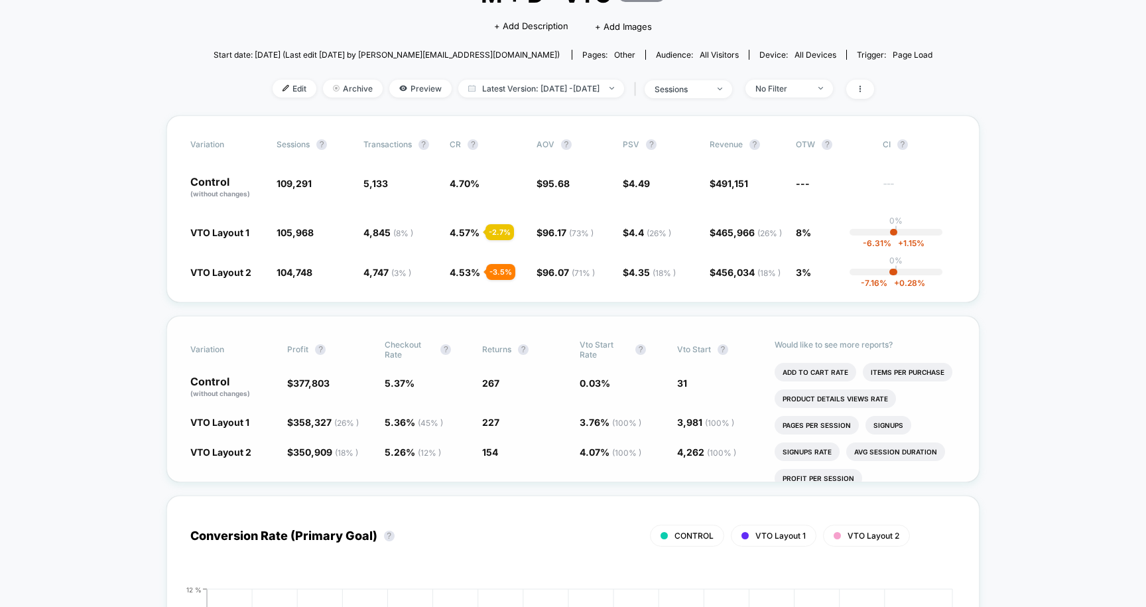
scroll to position [109, 0]
drag, startPoint x: 513, startPoint y: 381, endPoint x: 479, endPoint y: 381, distance: 34.5
click at [479, 381] on div "Control (without changes) $ 377,803 5.37 % 267 0.03 % 31" at bounding box center [573, 386] width 766 height 23
click at [732, 86] on span "sessions" at bounding box center [689, 89] width 88 height 18
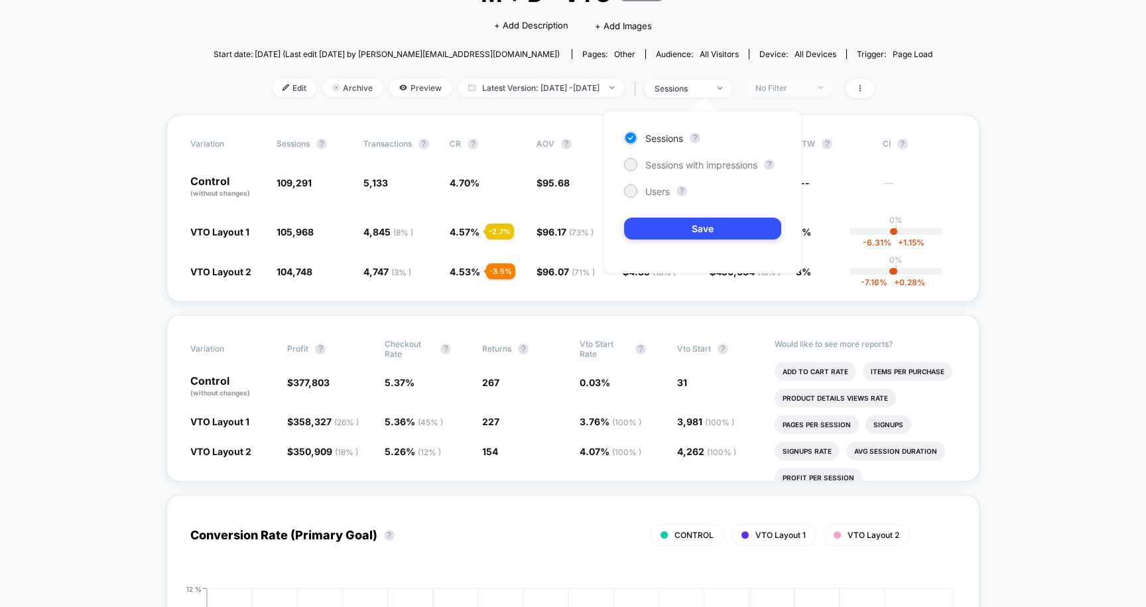
click at [775, 86] on span "No Filter" at bounding box center [790, 88] width 88 height 18
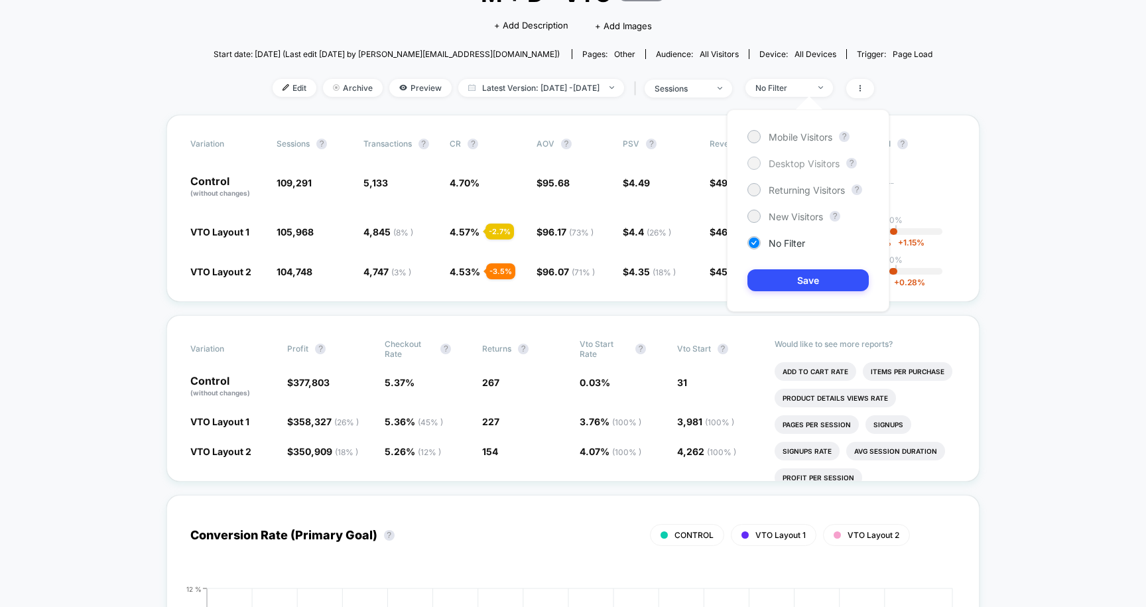
click at [773, 158] on span "Desktop Visitors" at bounding box center [804, 163] width 71 height 11
click at [783, 295] on div "Mobile Visitors ? Desktop Visitors ? Returning Visitors ? New Visitors ? No Fil…" at bounding box center [808, 210] width 163 height 202
click at [783, 286] on button "Save" at bounding box center [808, 280] width 121 height 22
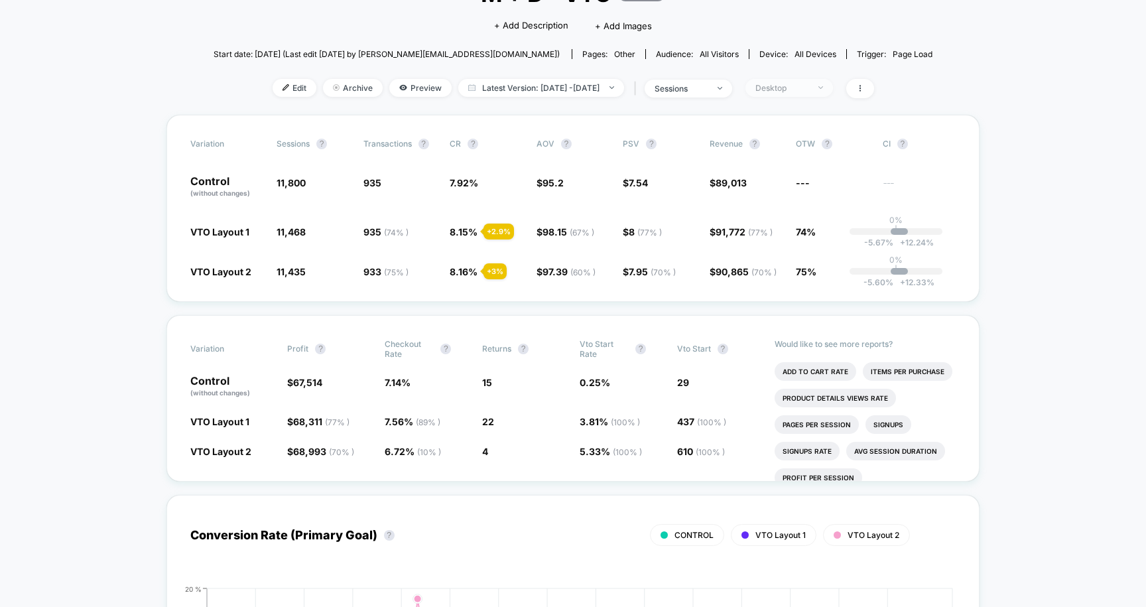
click at [809, 90] on div "Desktop" at bounding box center [782, 88] width 53 height 10
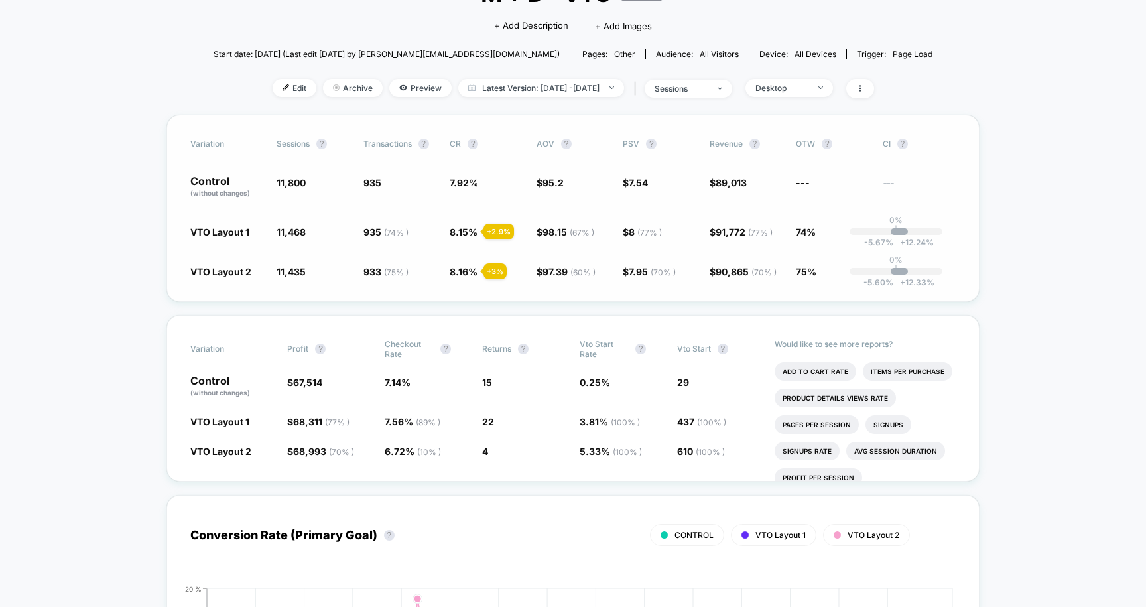
drag, startPoint x: 766, startPoint y: 176, endPoint x: 697, endPoint y: 183, distance: 70.0
click at [697, 183] on div "Control (without changes) 11,800 935 7.92 % $ 95.2 $ 7.54 $ 89,013 --- ---" at bounding box center [573, 187] width 766 height 23
click at [273, 84] on span "Edit" at bounding box center [295, 88] width 44 height 18
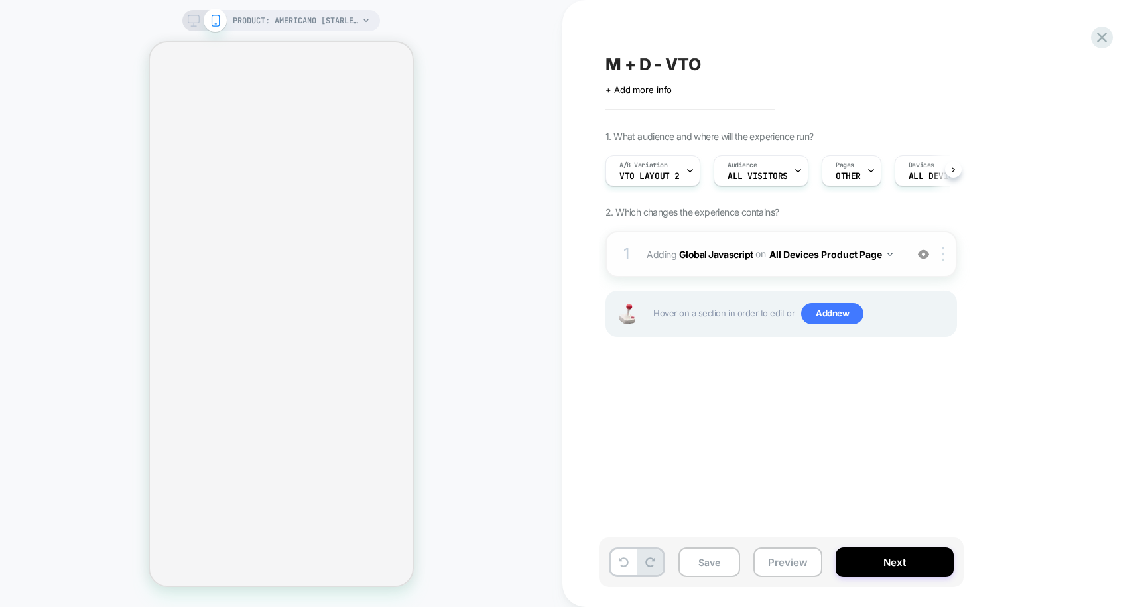
scroll to position [0, 1]
click at [711, 259] on b "Global Javascript" at bounding box center [716, 253] width 74 height 11
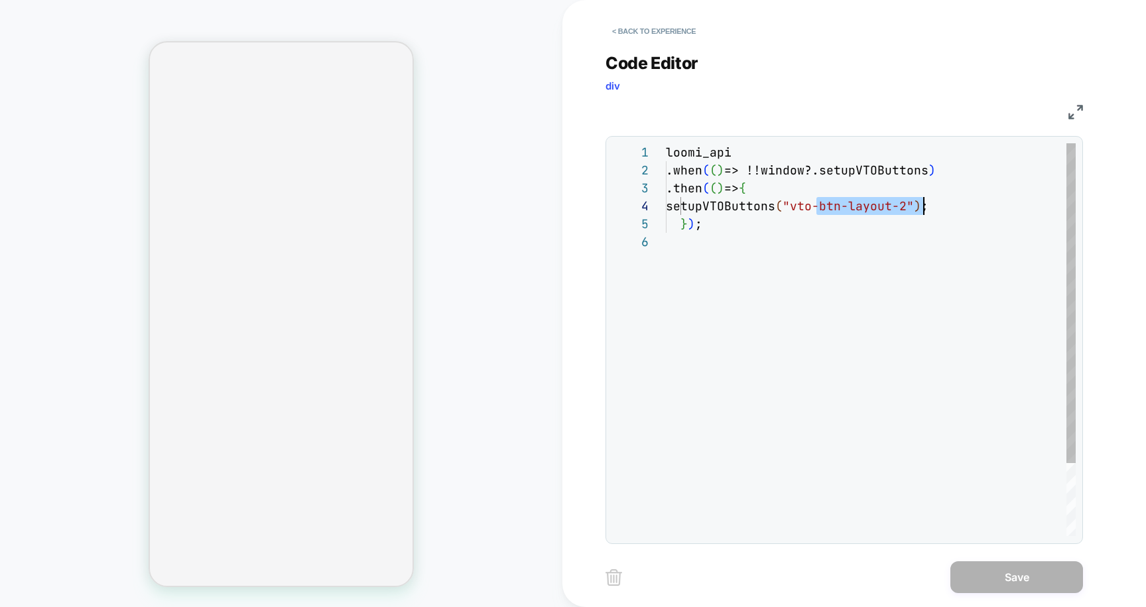
scroll to position [54, 265]
drag, startPoint x: 817, startPoint y: 207, endPoint x: 929, endPoint y: 205, distance: 112.1
click at [914, 205] on span ""vto-btn-layout-2"" at bounding box center [848, 205] width 131 height 15
